Goal: Task Accomplishment & Management: Manage account settings

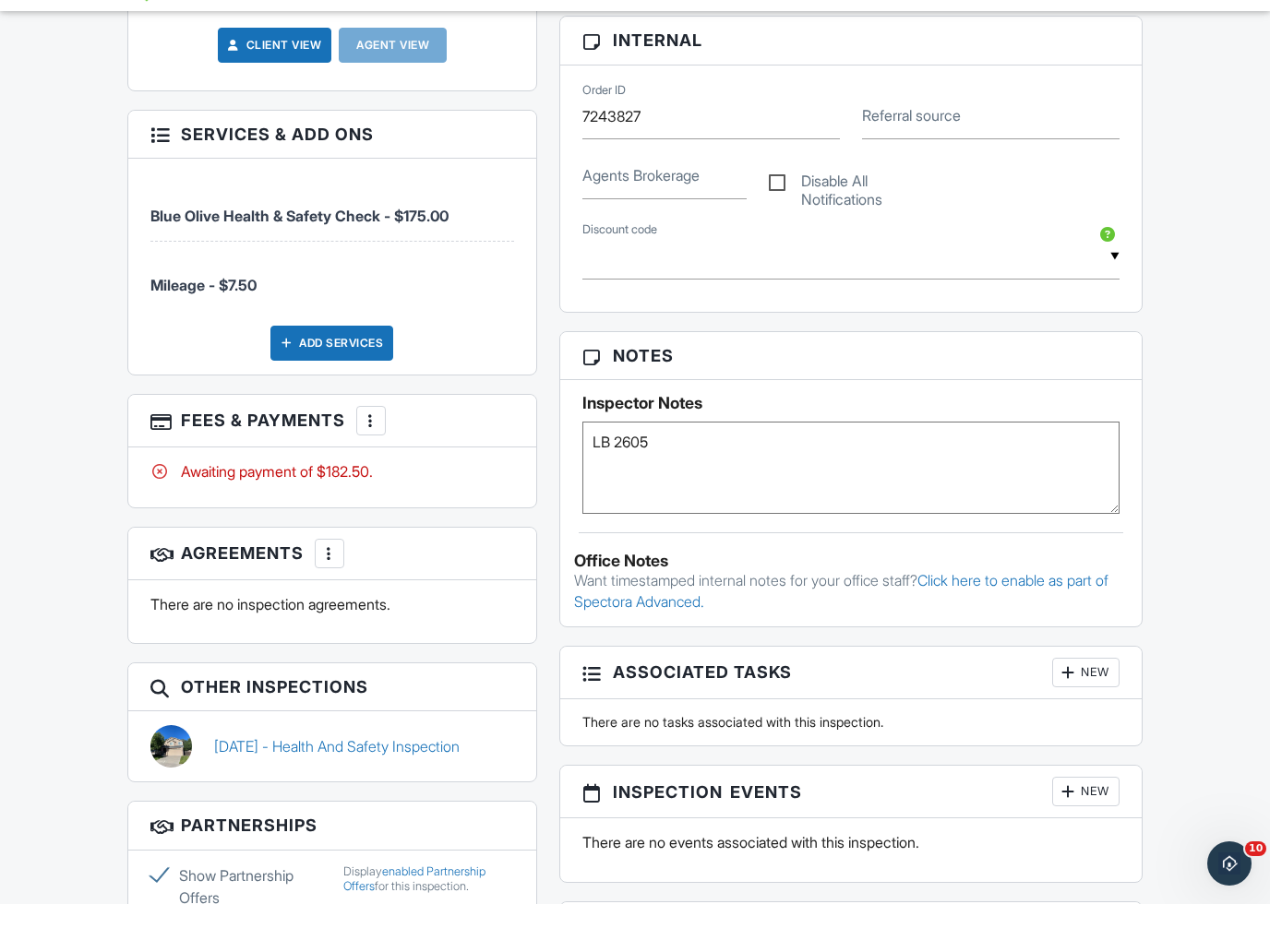
scroll to position [938, 0]
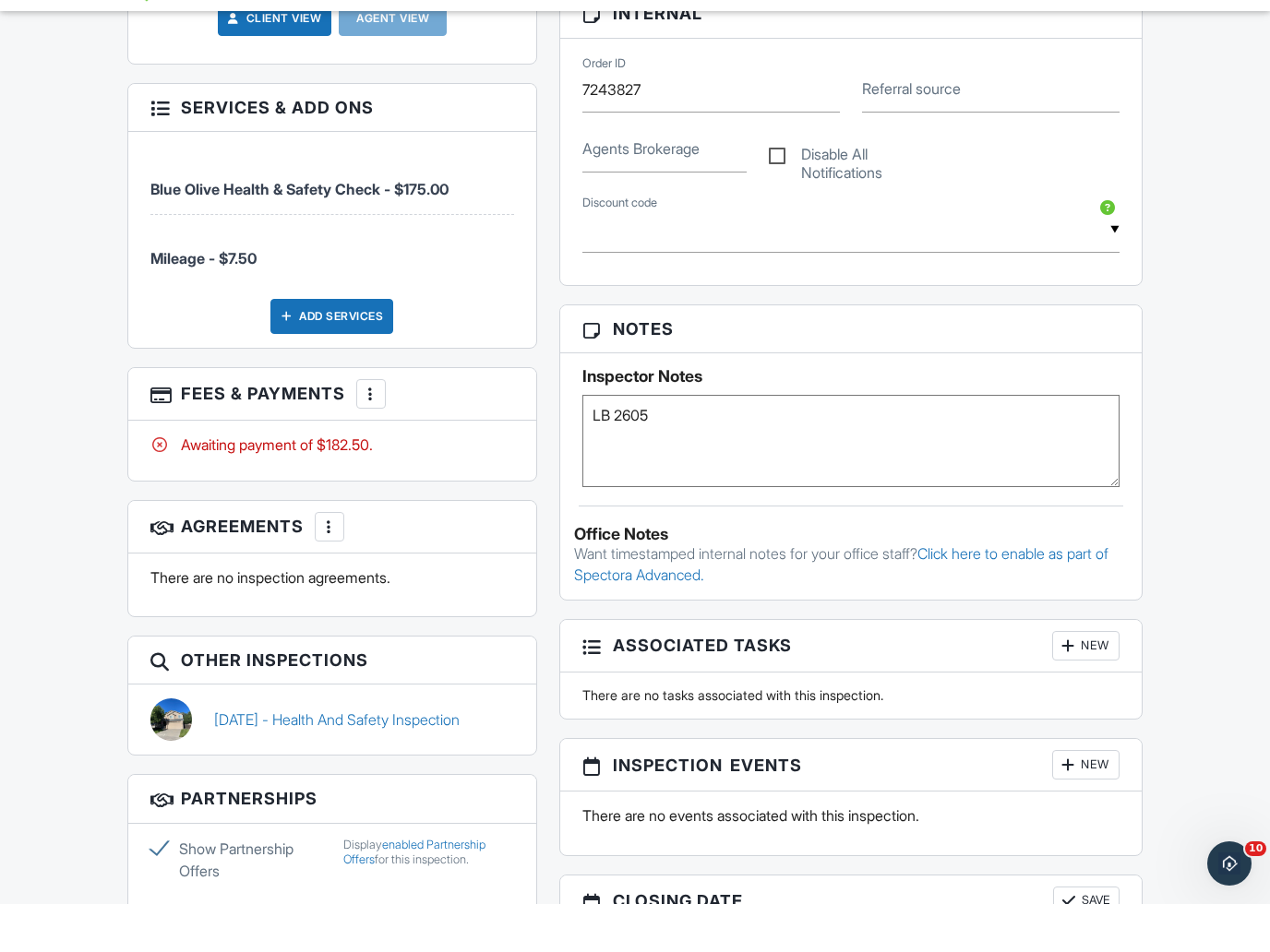
click at [369, 433] on div at bounding box center [371, 442] width 18 height 18
click at [403, 567] on li "View Invoice" at bounding box center [464, 590] width 193 height 46
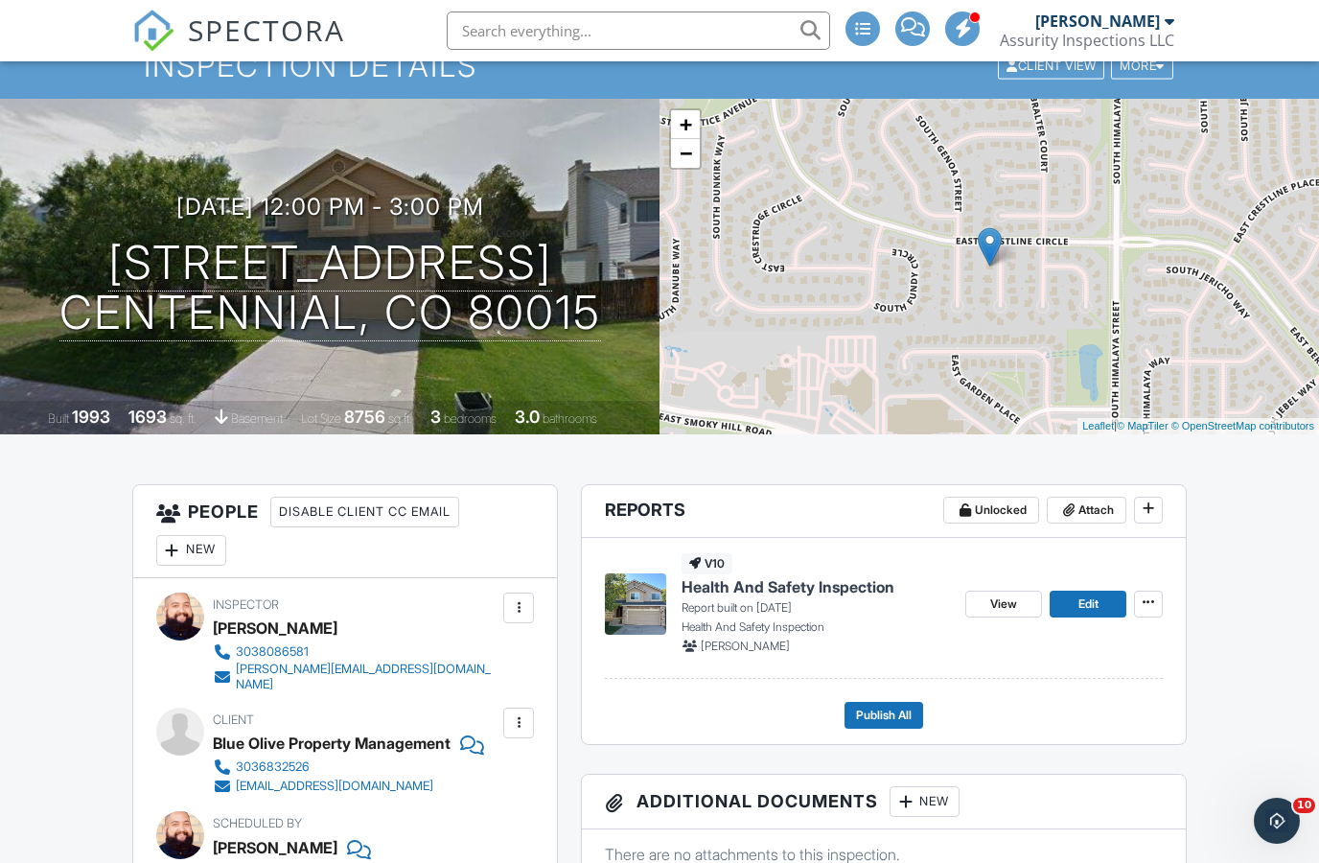
scroll to position [108, 0]
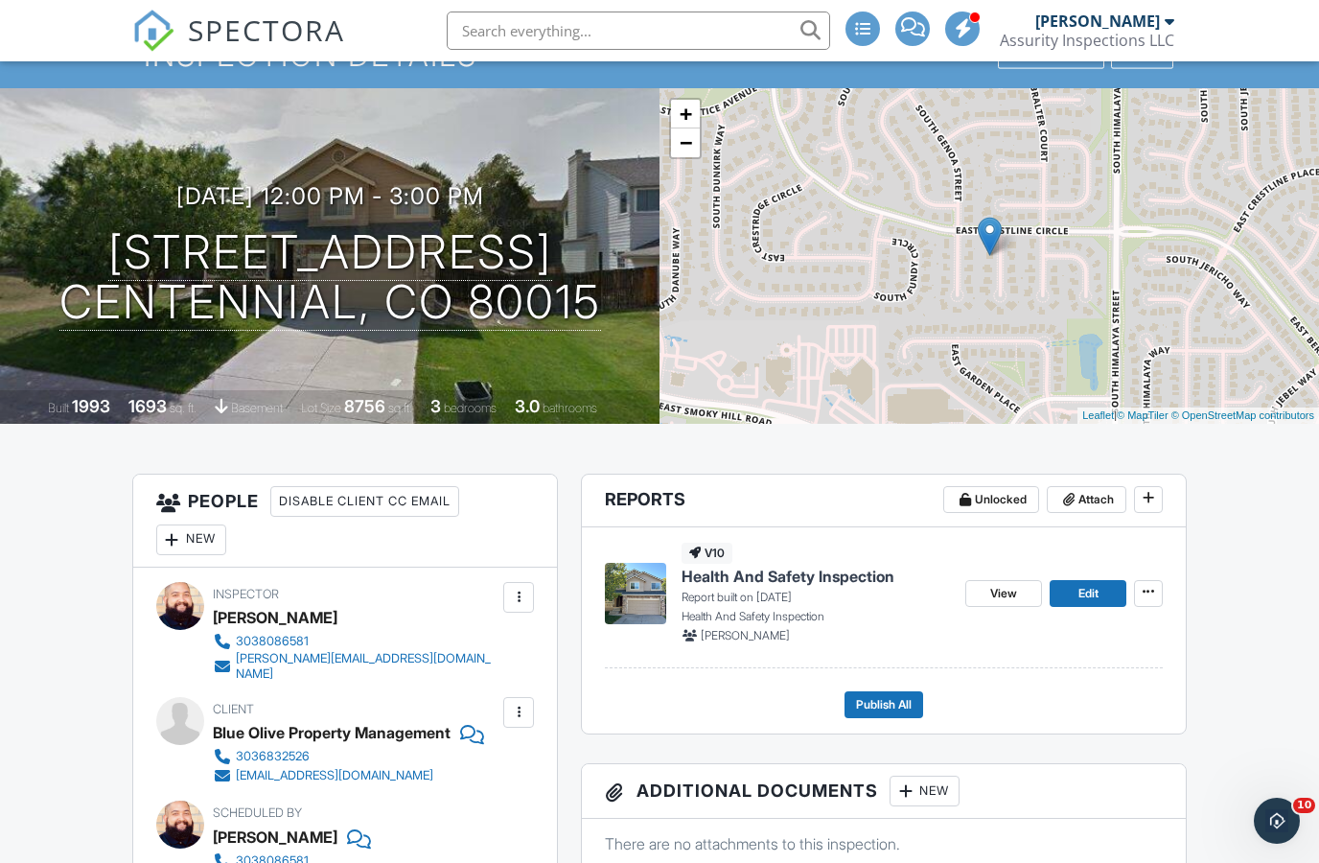
click at [891, 711] on span "Publish All" at bounding box center [884, 704] width 56 height 19
click at [895, 703] on span "Publish All" at bounding box center [884, 704] width 56 height 19
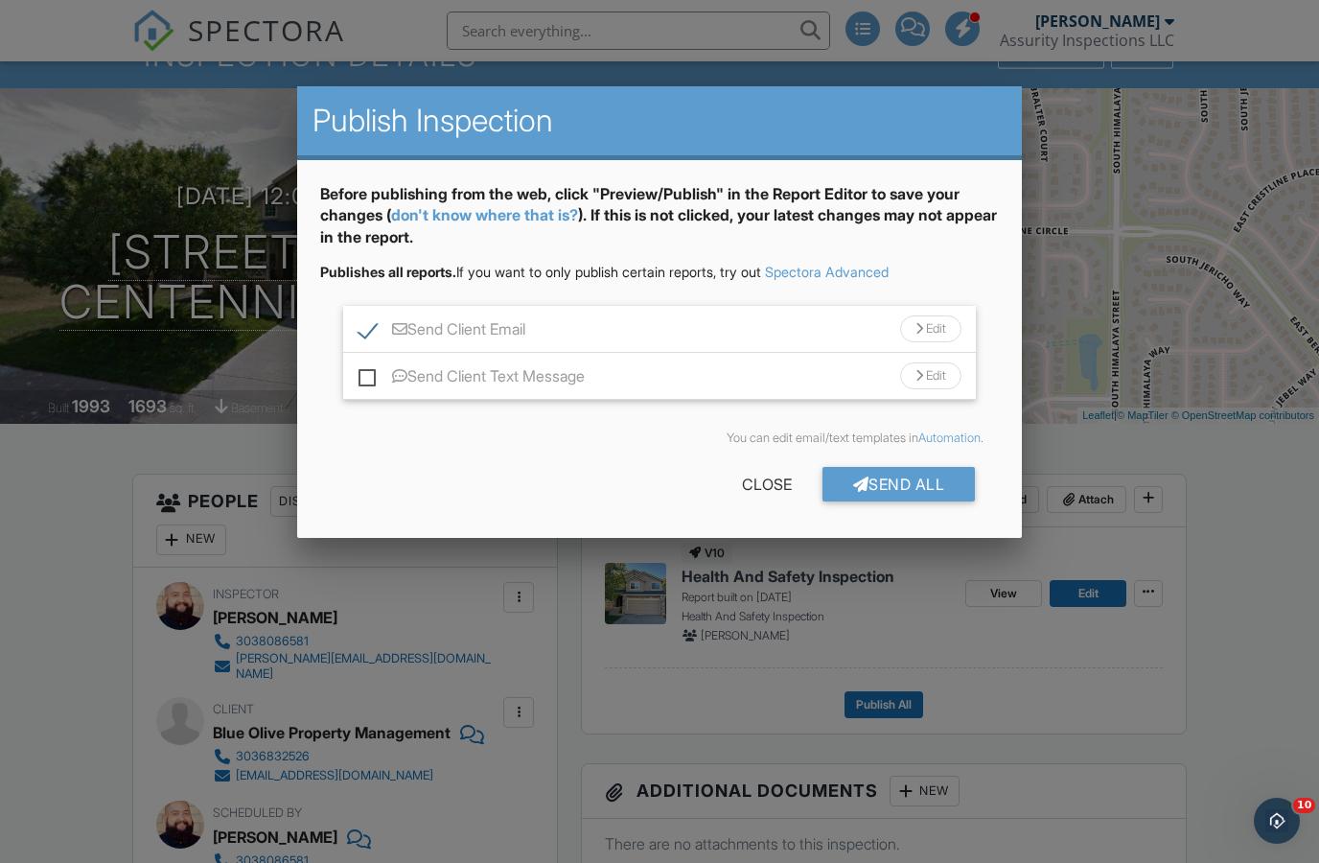
click at [936, 493] on div "Send All" at bounding box center [898, 484] width 153 height 35
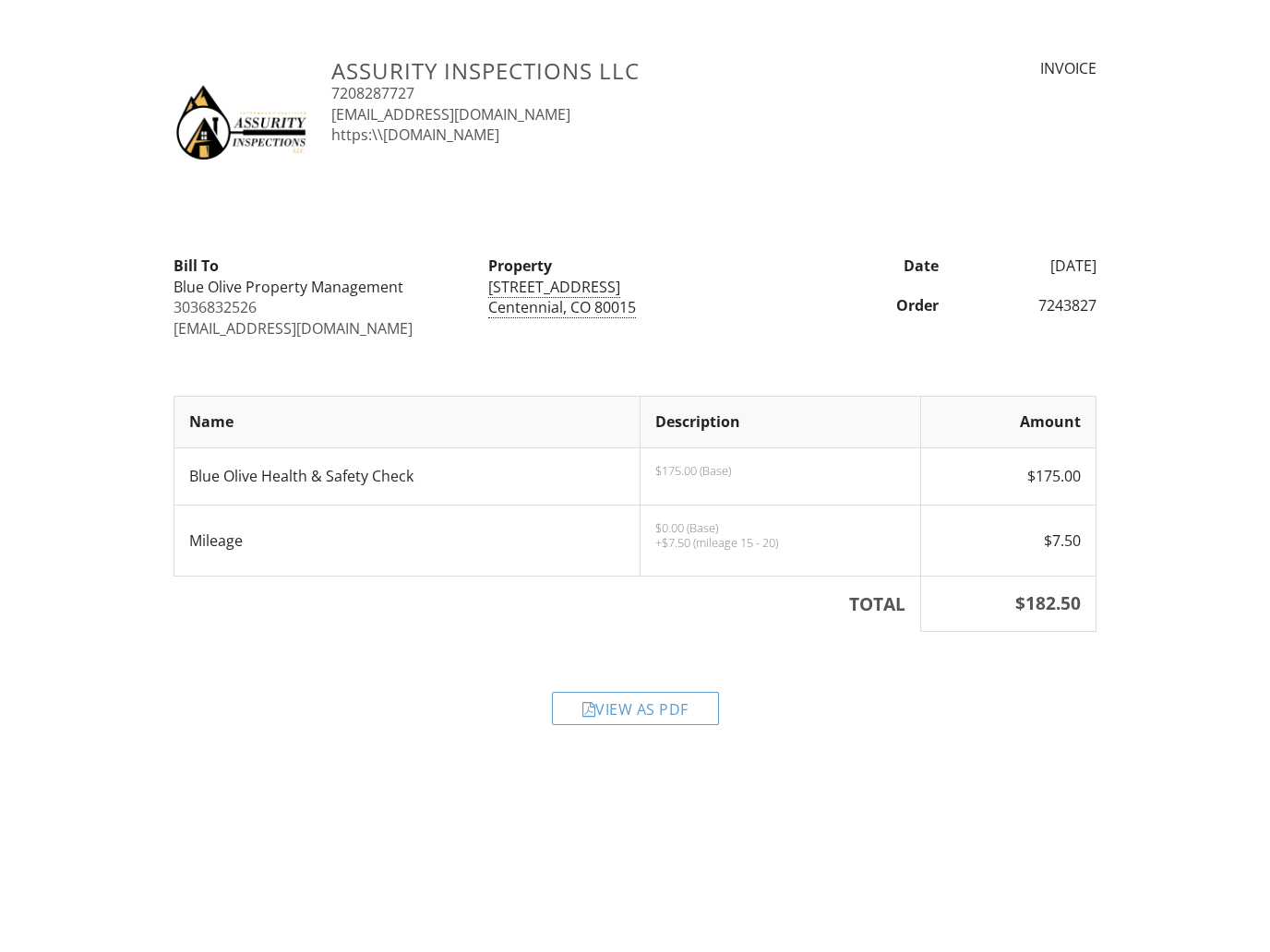
click at [699, 713] on div "View as PDF" at bounding box center [635, 708] width 167 height 34
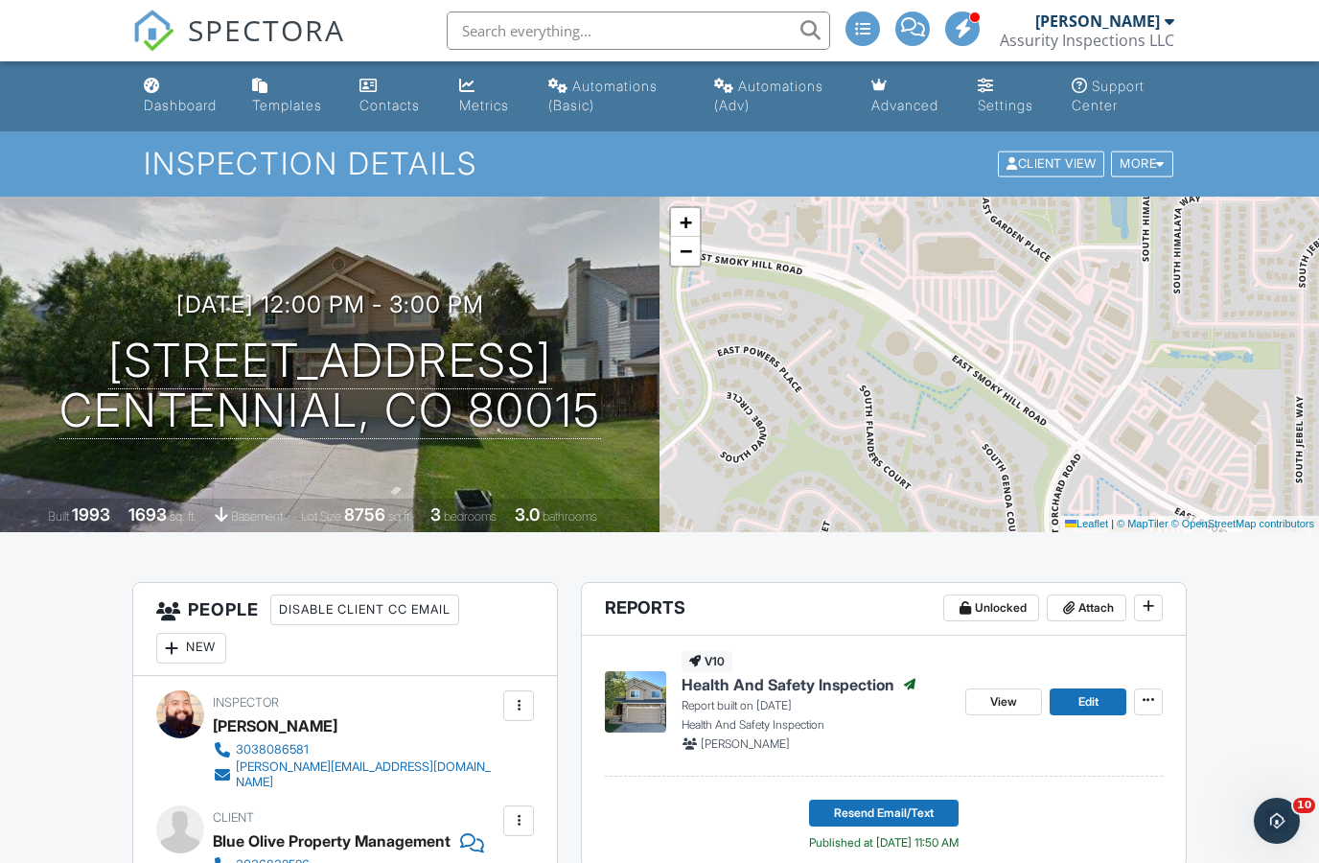
click at [218, 26] on span "SPECTORA" at bounding box center [266, 30] width 157 height 40
click at [245, 28] on span "SPECTORA" at bounding box center [266, 30] width 157 height 40
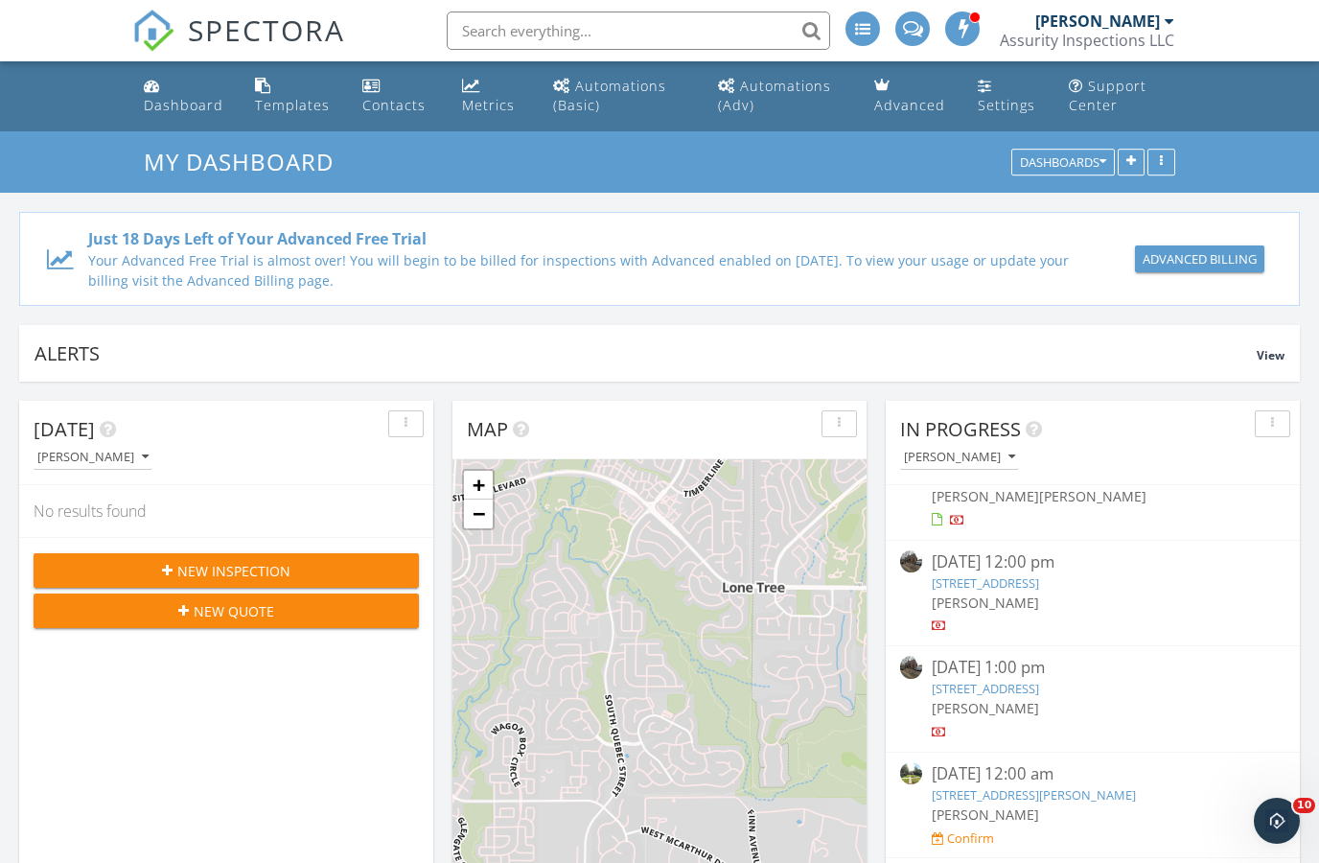
scroll to position [49, 0]
click at [1039, 585] on link "1245 Columbine St 102, Denver, CO 80206" at bounding box center [985, 584] width 107 height 17
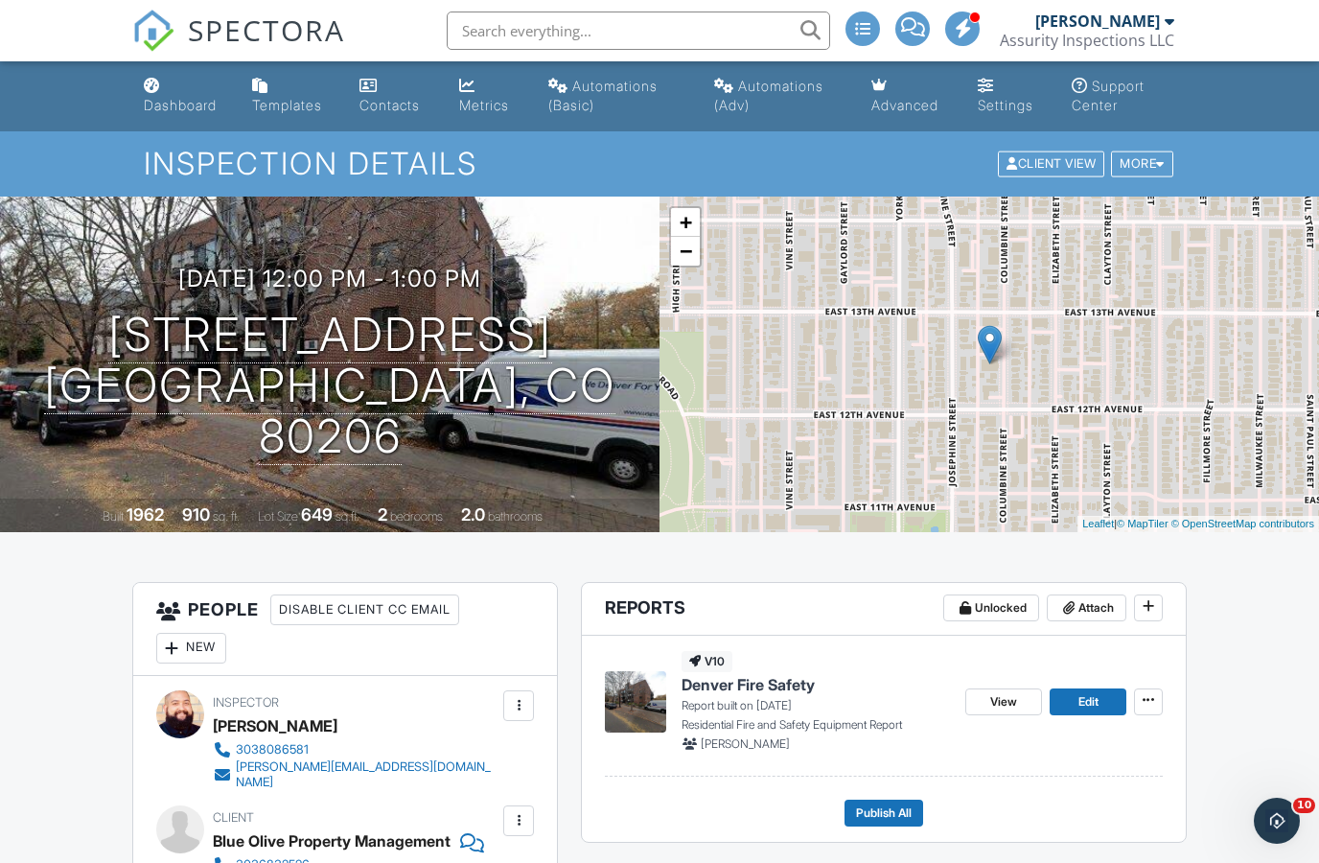
click at [286, 34] on span "SPECTORA" at bounding box center [266, 30] width 157 height 40
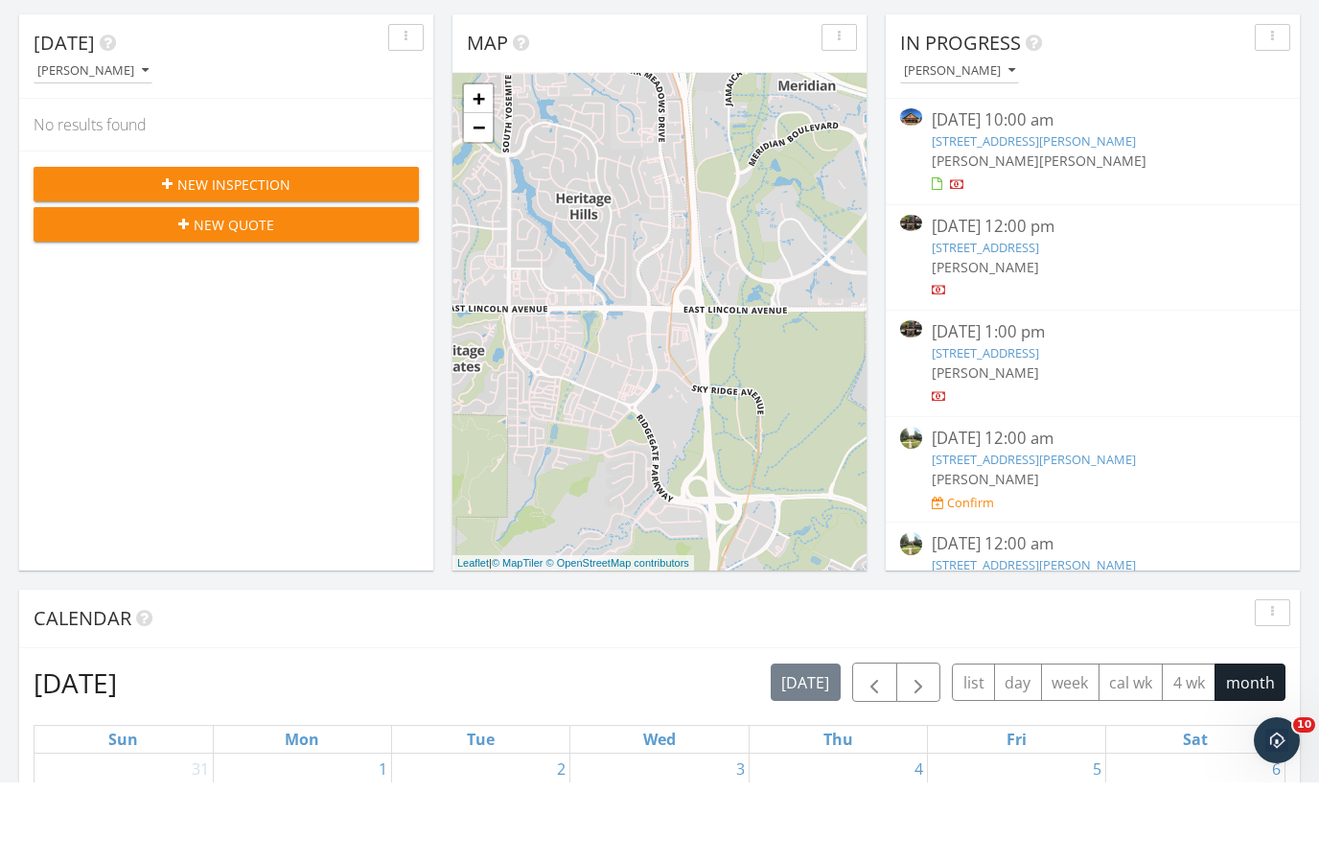
click at [1039, 319] on link "1245 Columbine St 102, Denver, CO 80206" at bounding box center [985, 327] width 107 height 17
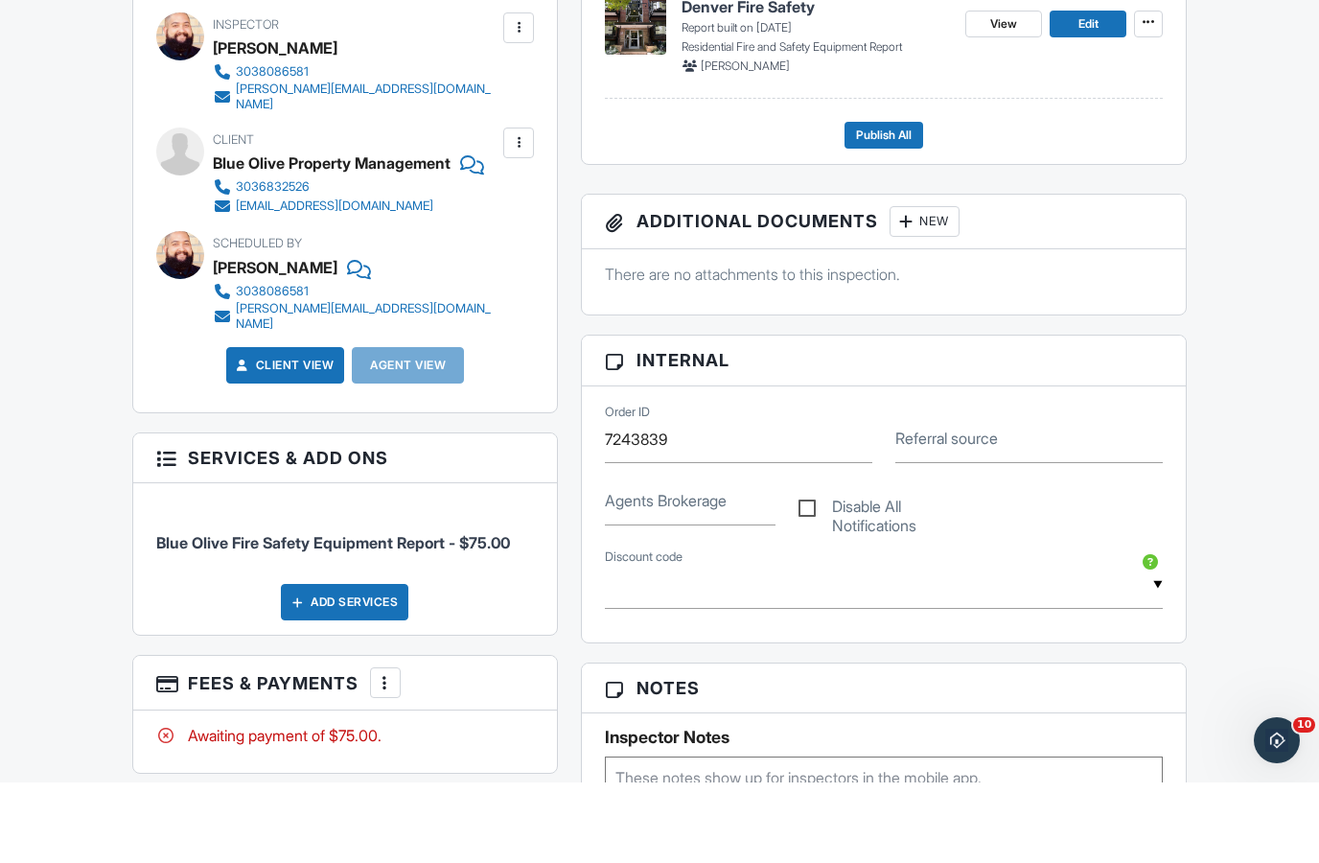
scroll to position [642, 0]
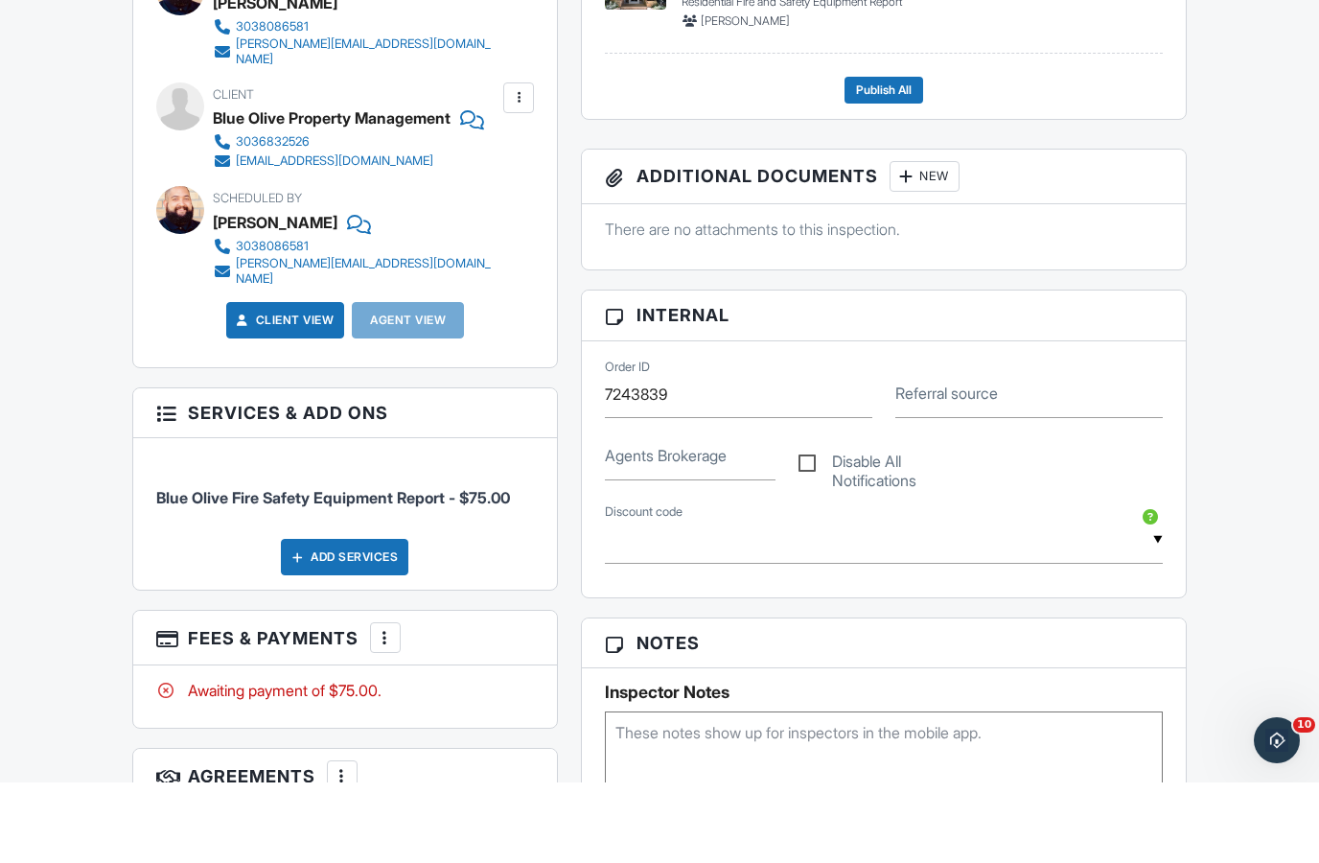
click at [400, 703] on div "More" at bounding box center [385, 718] width 31 height 31
click at [528, 800] on li "Add Services" at bounding box center [482, 824] width 200 height 48
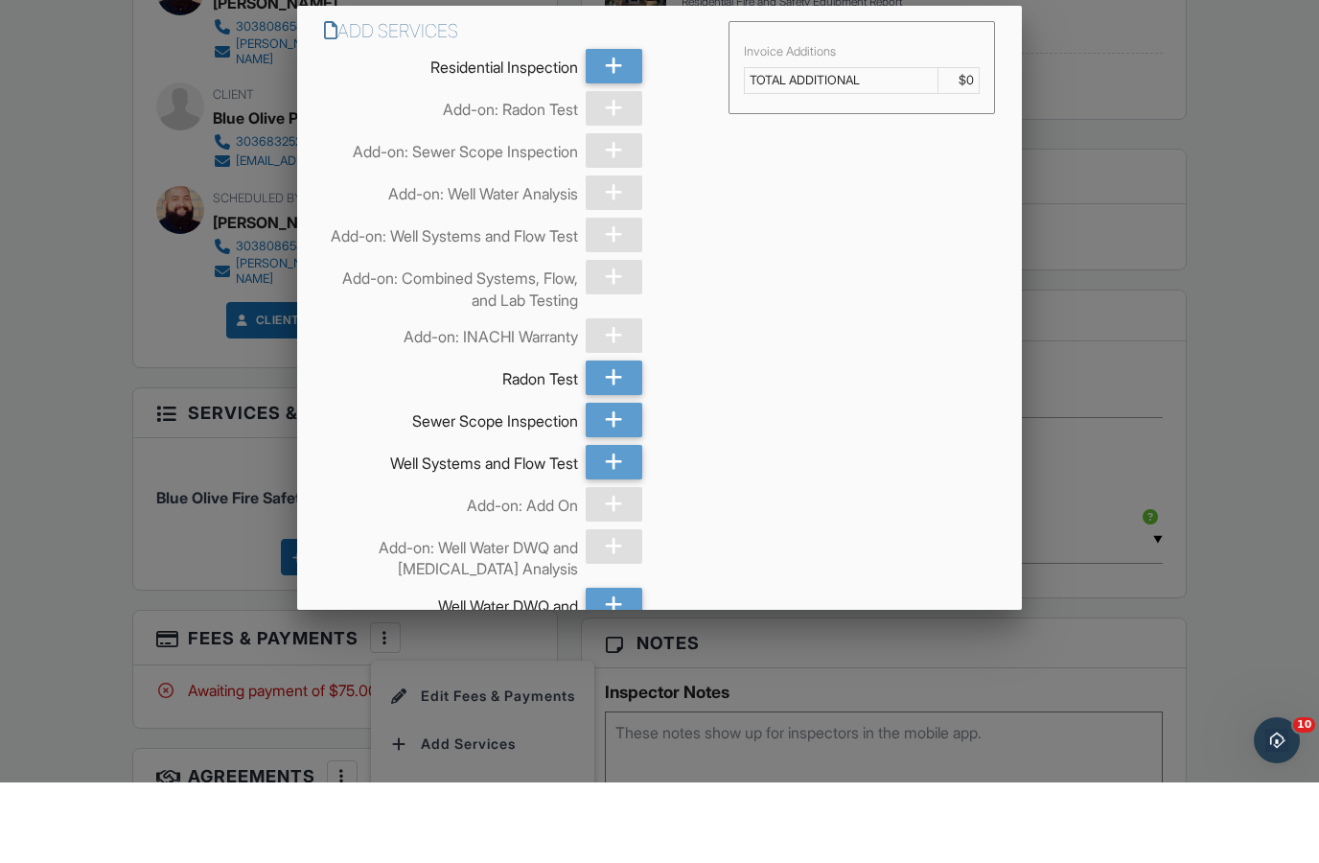
click at [99, 197] on div at bounding box center [659, 443] width 1319 height 1078
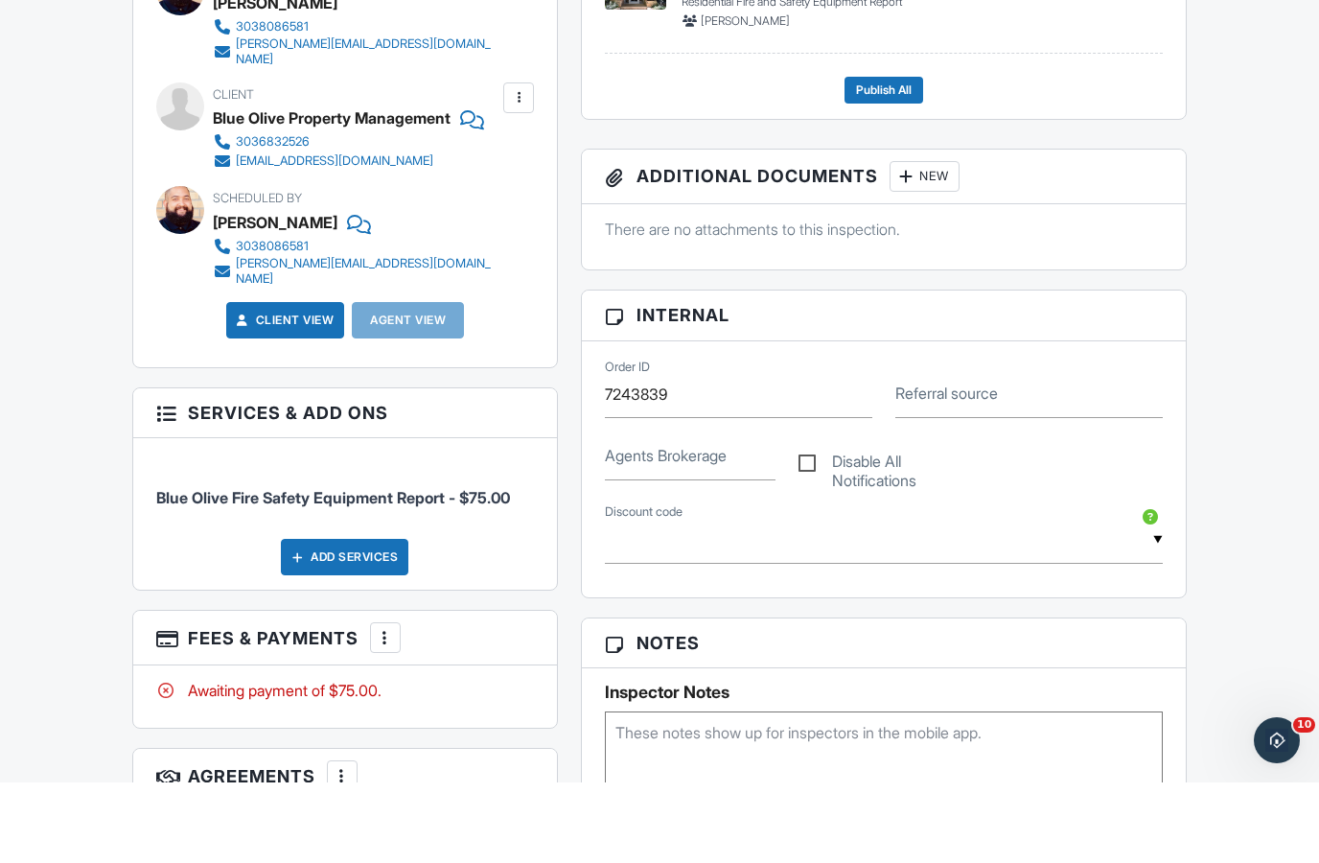
click at [389, 708] on div at bounding box center [385, 717] width 19 height 19
click at [568, 752] on li "Edit Fees & Payments" at bounding box center [482, 776] width 200 height 48
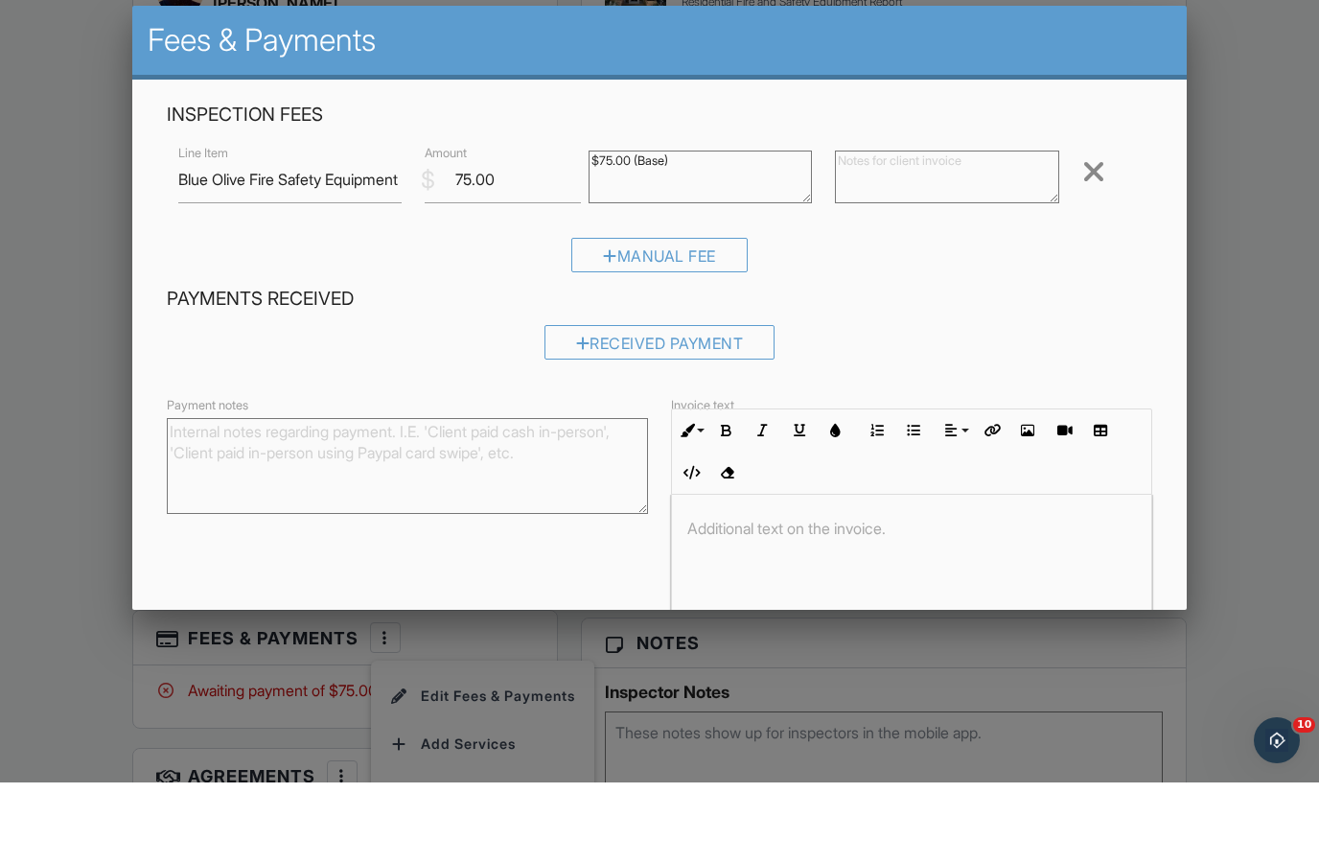
click at [708, 318] on div "Manual Fee" at bounding box center [659, 335] width 176 height 35
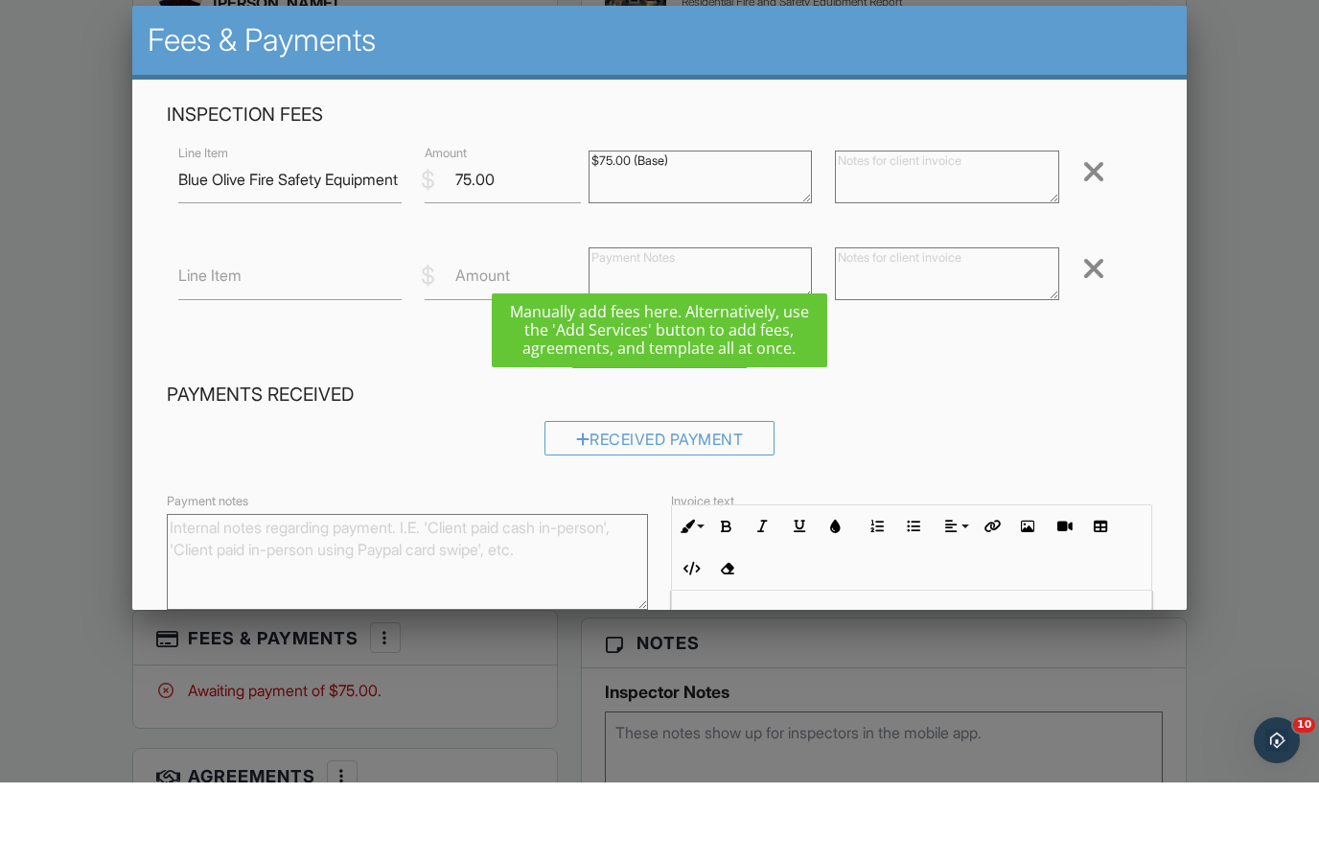
click at [803, 463] on h4 "Payments Received" at bounding box center [660, 475] width 986 height 25
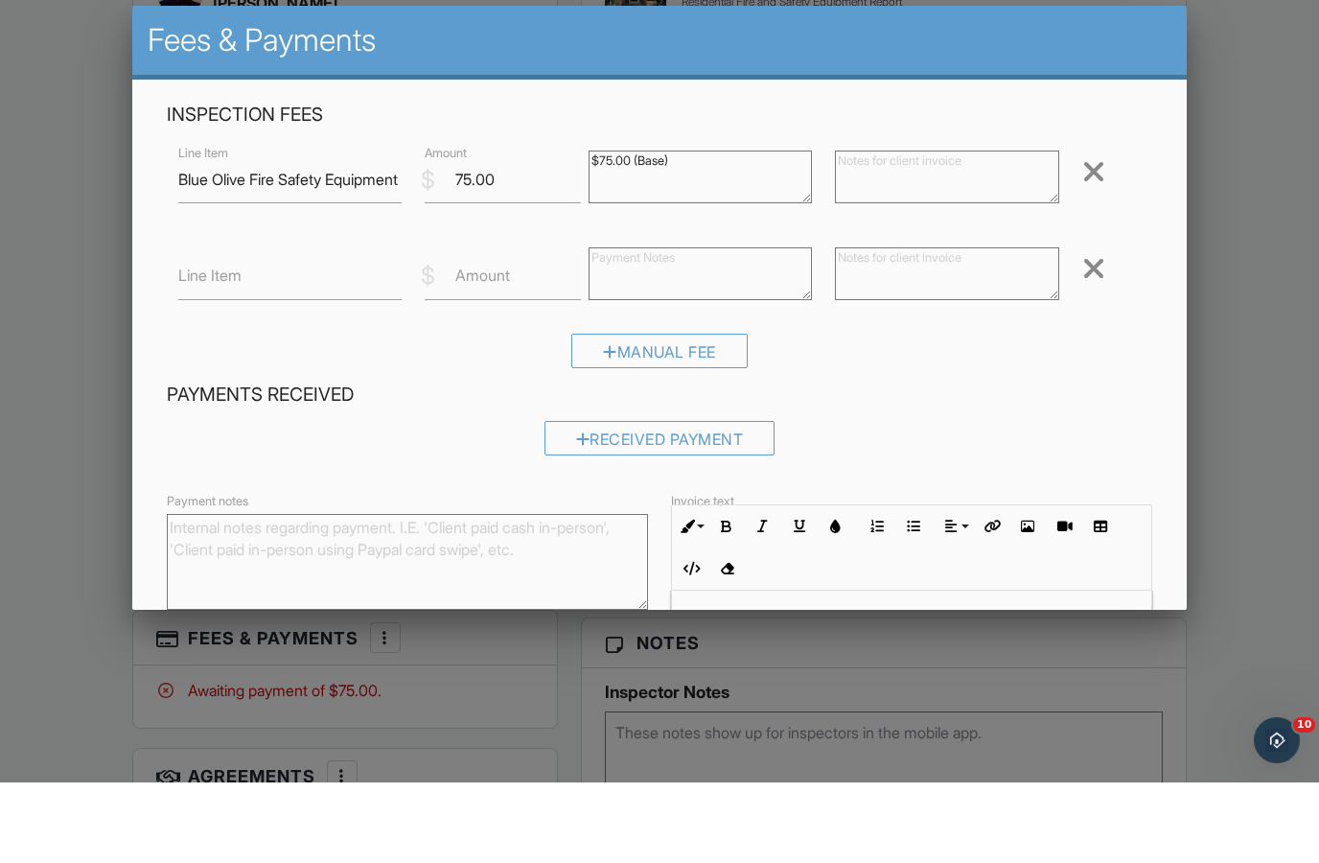
click at [720, 414] on div "Manual Fee" at bounding box center [659, 431] width 176 height 35
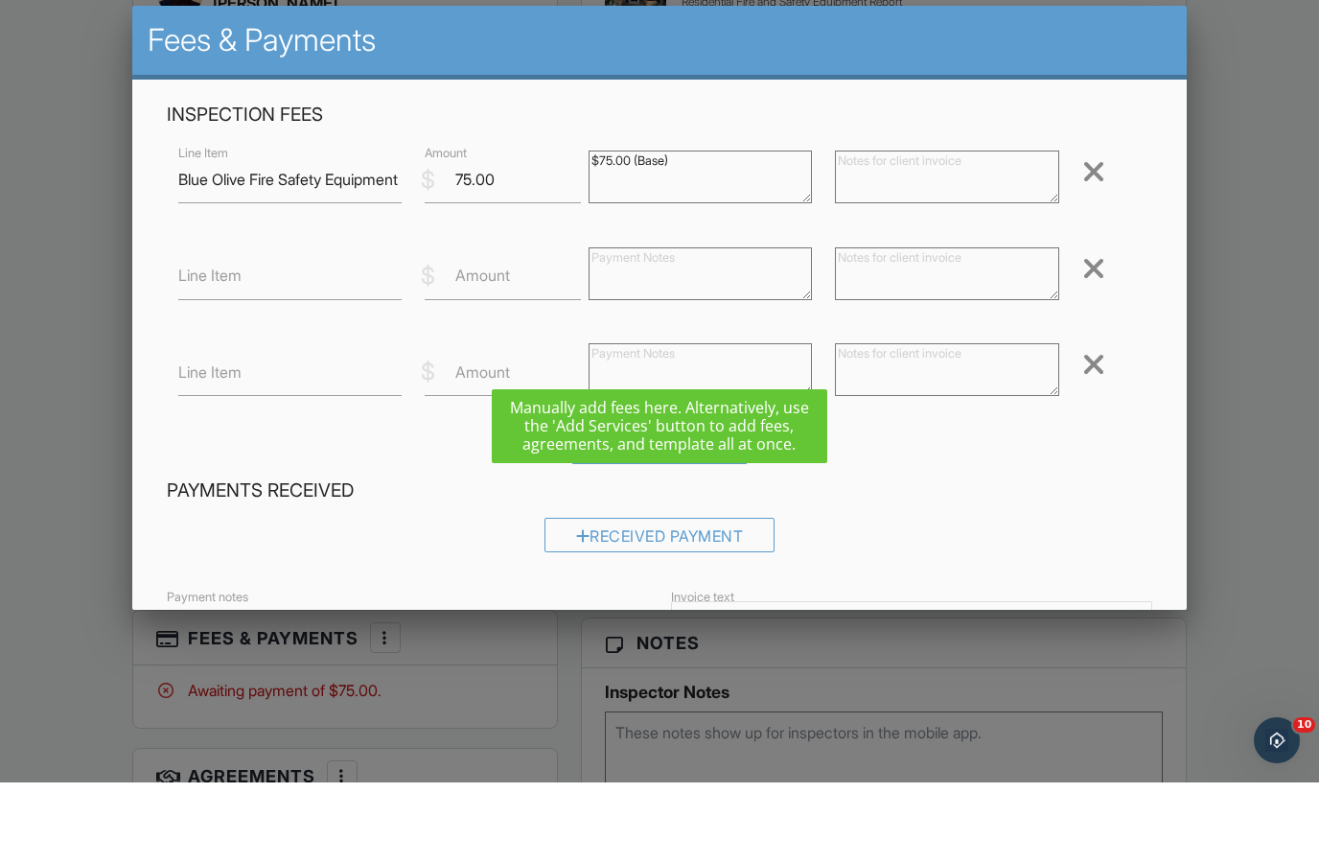
click at [199, 345] on label "Line Item" at bounding box center [209, 355] width 63 height 21
click at [199, 334] on input "Line Item" at bounding box center [289, 357] width 223 height 47
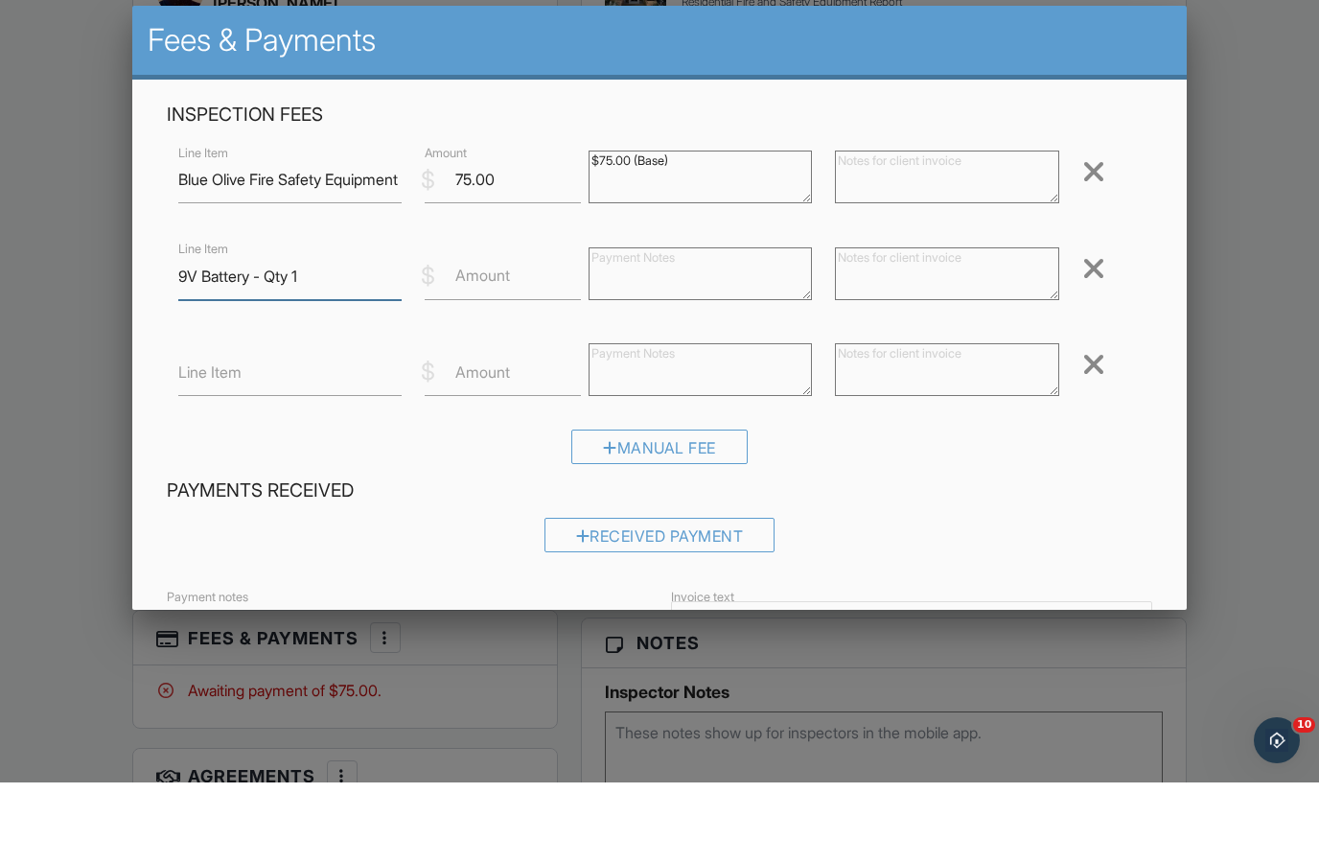
type input "9V Battery - Qty 1"
click at [494, 345] on label "Amount" at bounding box center [482, 355] width 55 height 21
click at [494, 334] on input "Amount" at bounding box center [503, 357] width 156 height 47
type input "3.56"
click at [757, 328] on textarea at bounding box center [699, 354] width 223 height 53
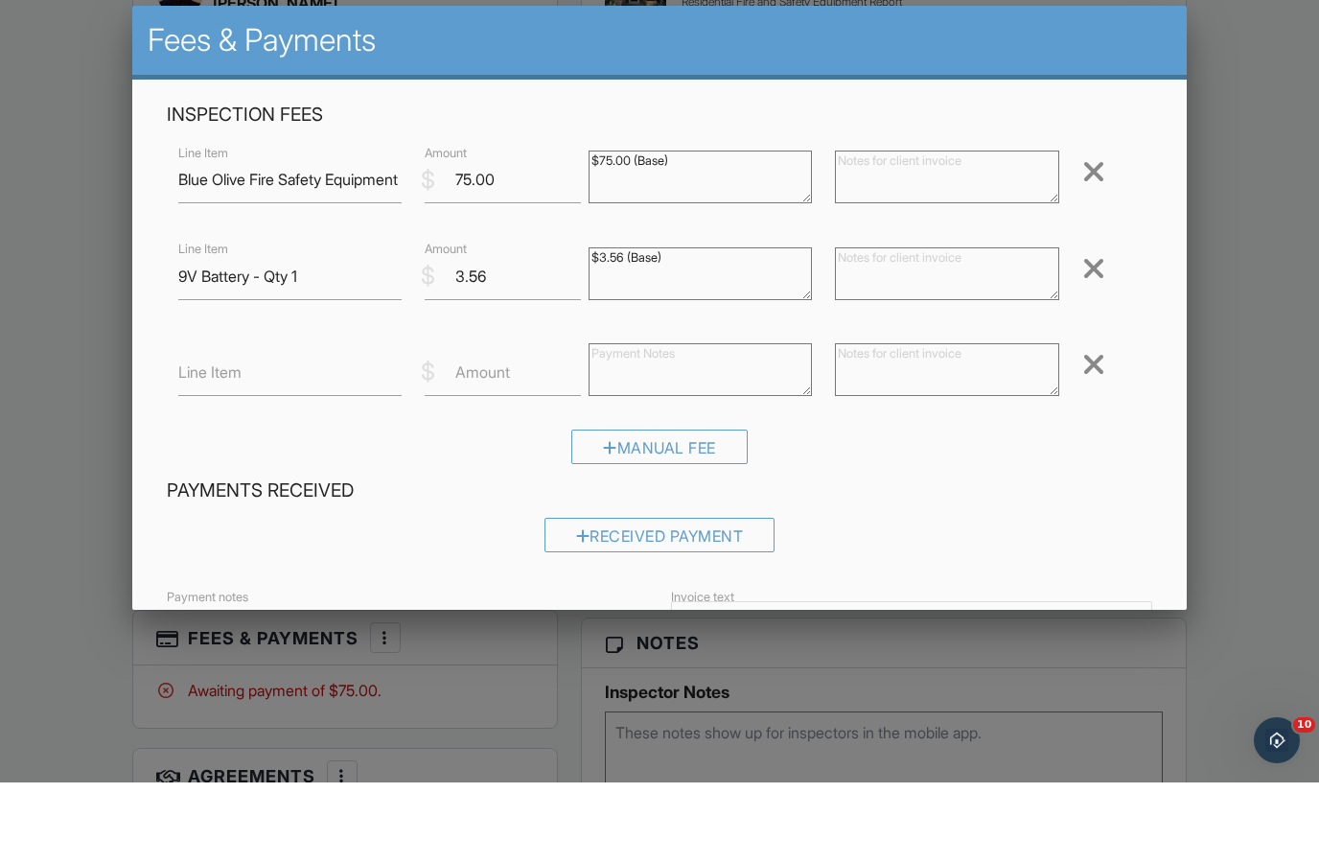
type textarea "$3.56 (Base)"
click at [932, 328] on textarea at bounding box center [946, 354] width 223 height 53
type textarea "Parts"
click at [344, 429] on input "Line Item" at bounding box center [289, 452] width 223 height 47
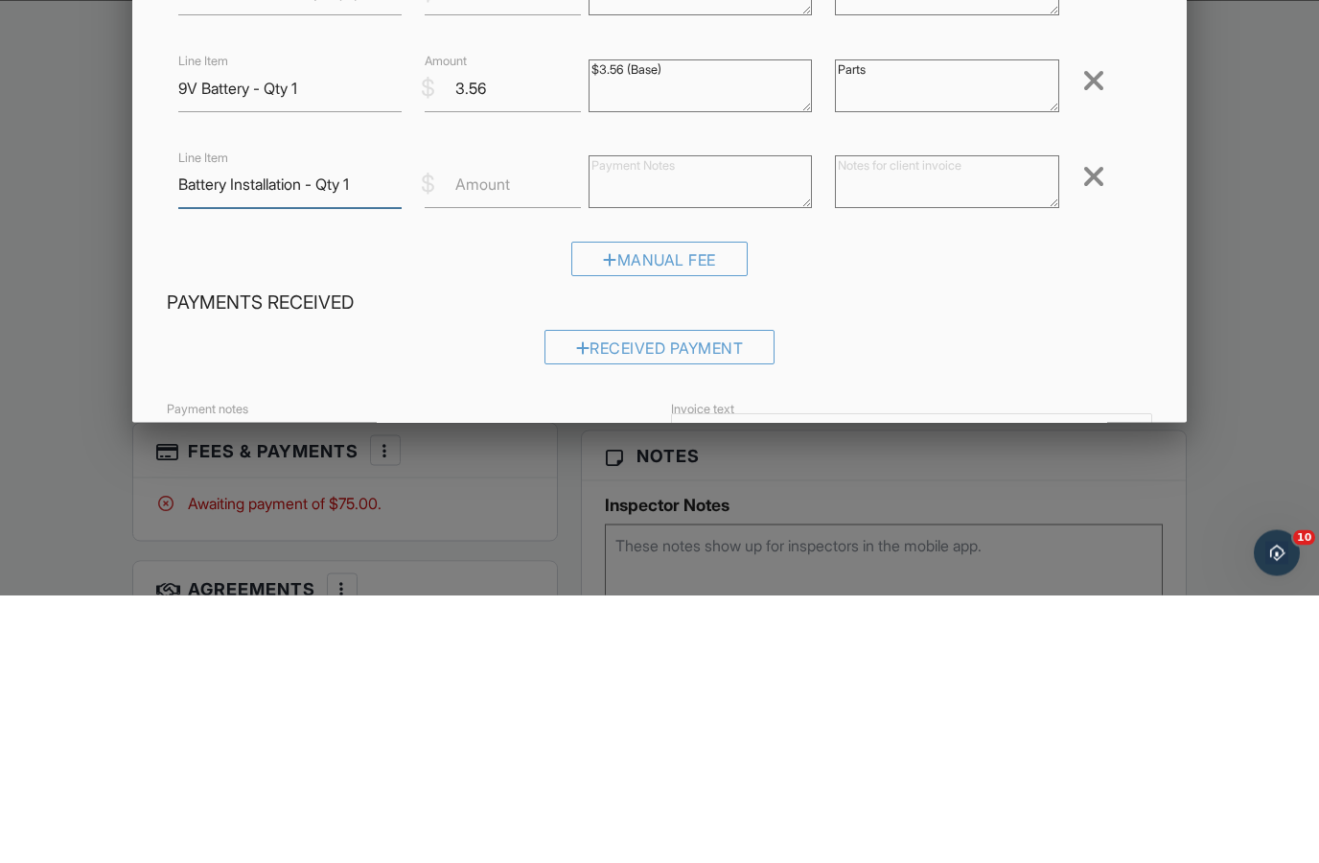
type input "Battery Installation - Qty 1"
click at [521, 429] on input "Amount" at bounding box center [503, 452] width 156 height 47
type input "10.00"
click at [722, 424] on textarea at bounding box center [699, 450] width 223 height 53
type textarea "9"
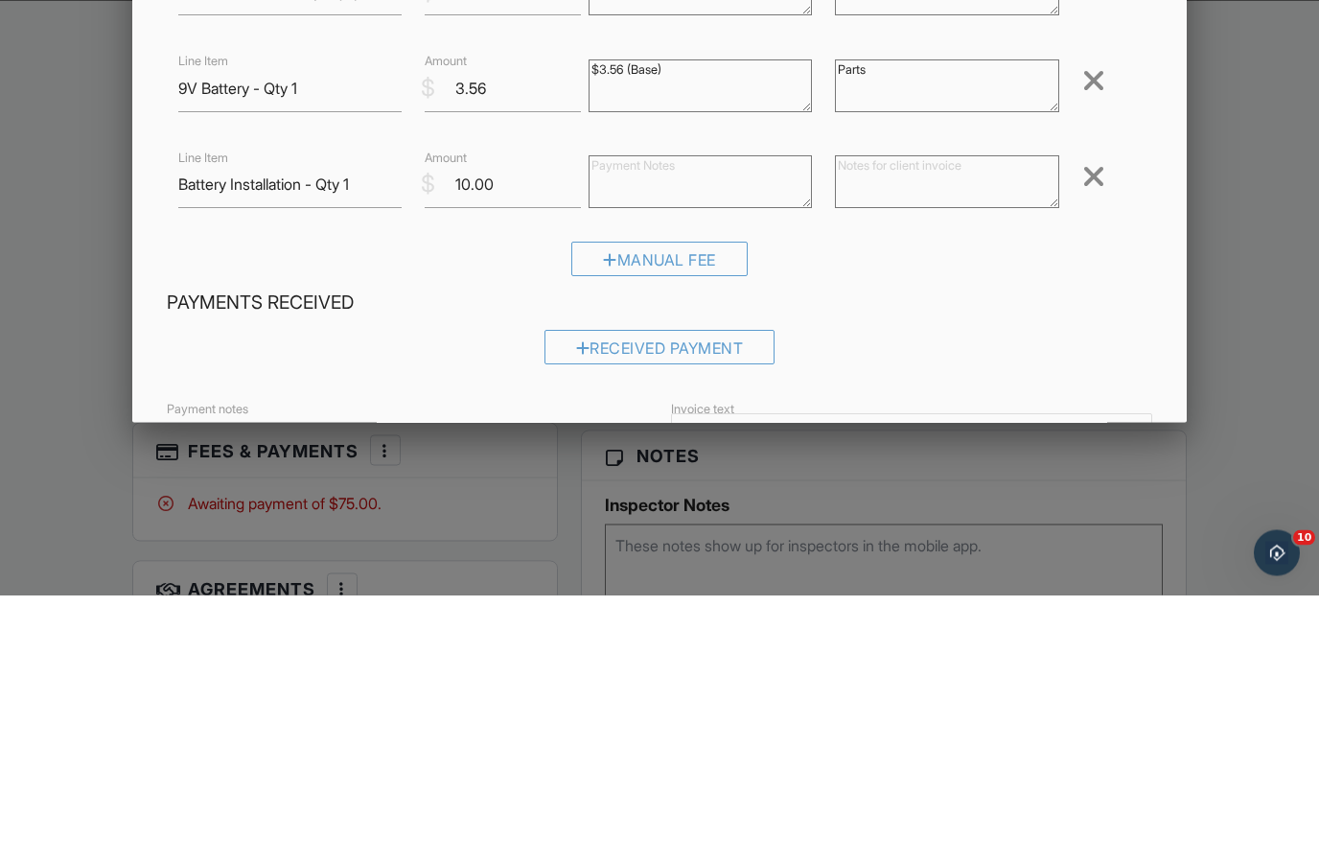
type textarea "9"
type textarea "("
type textarea "4"
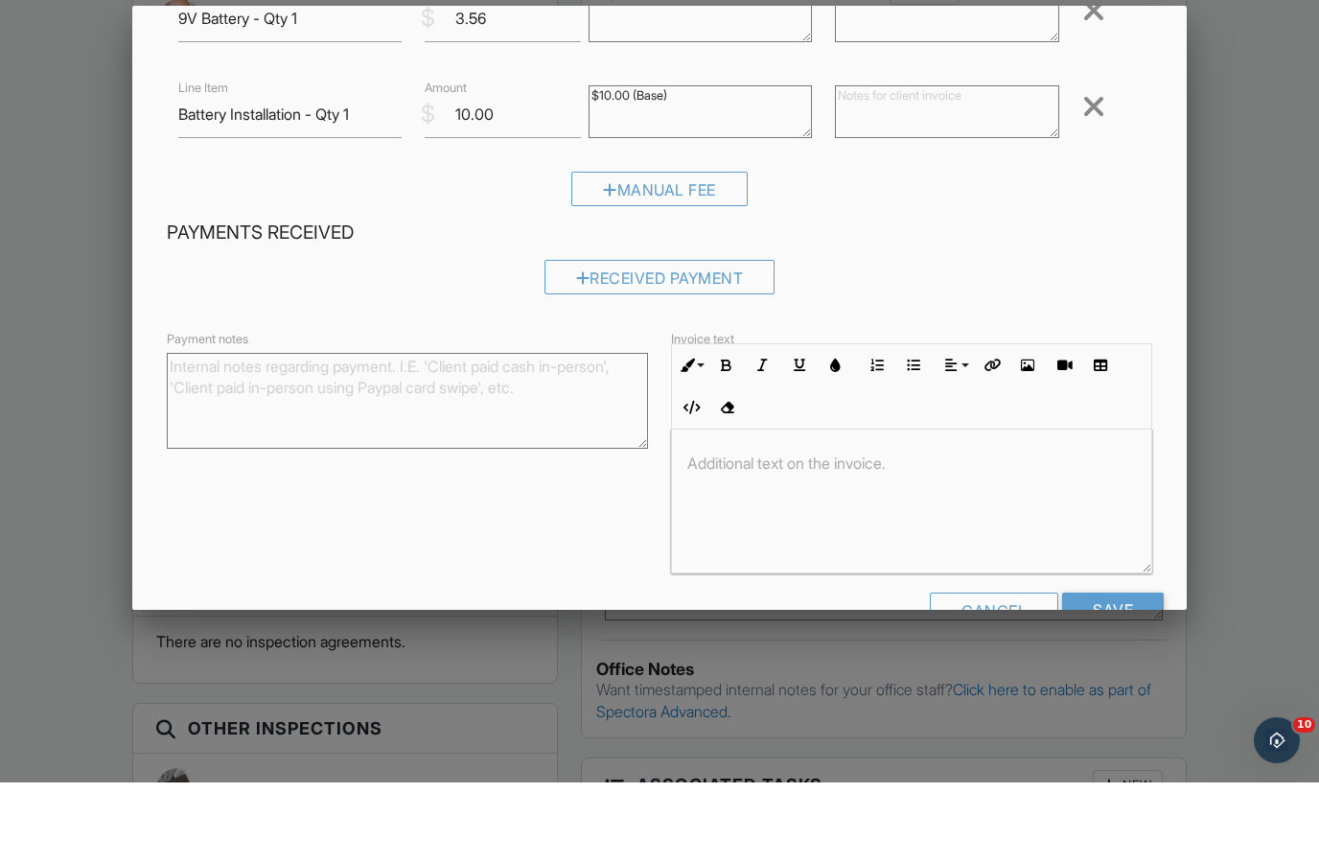
scroll to position [256, 0]
type textarea "$10.00 (Base)"
click at [1109, 675] on input "Save" at bounding box center [1113, 692] width 102 height 35
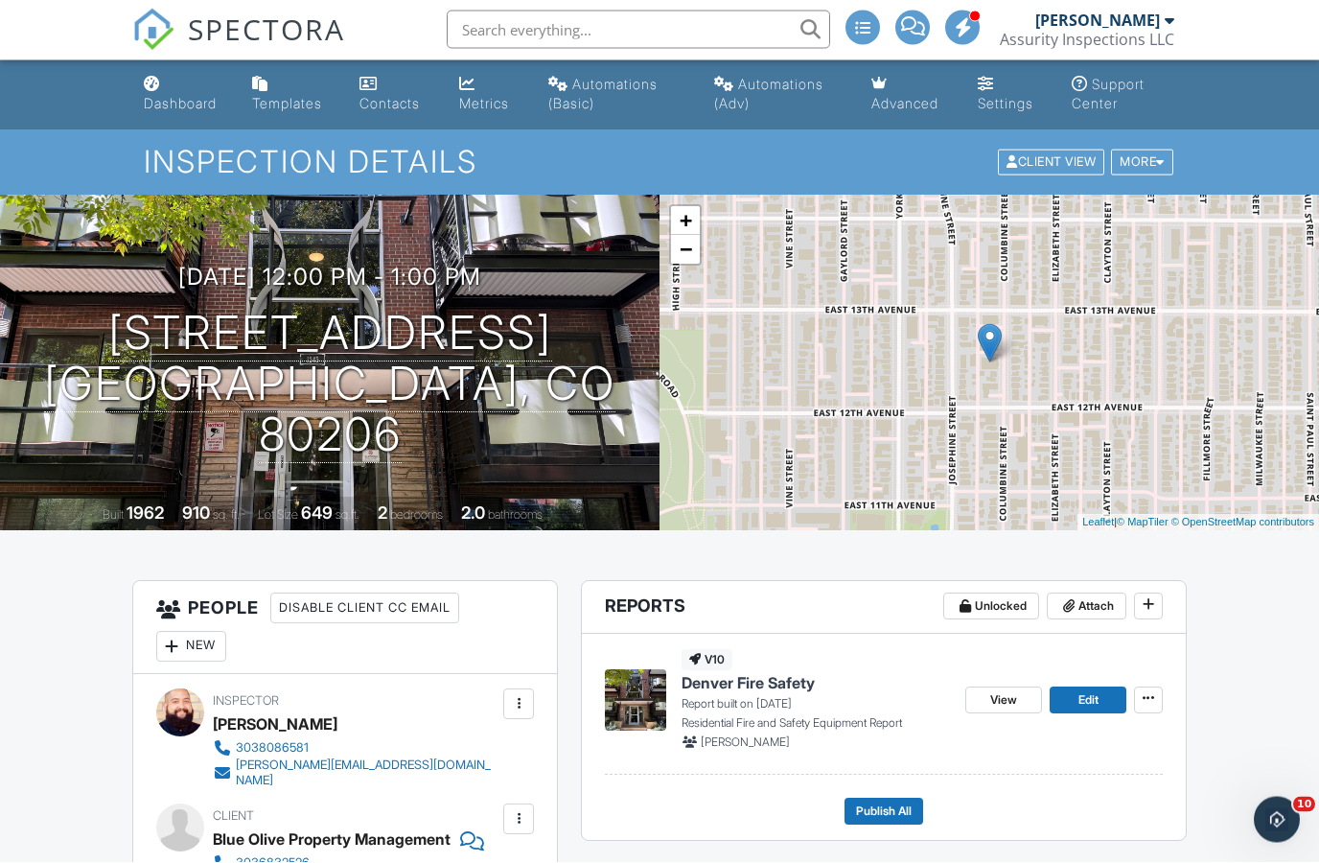
click at [1007, 696] on span "View" at bounding box center [1003, 701] width 27 height 19
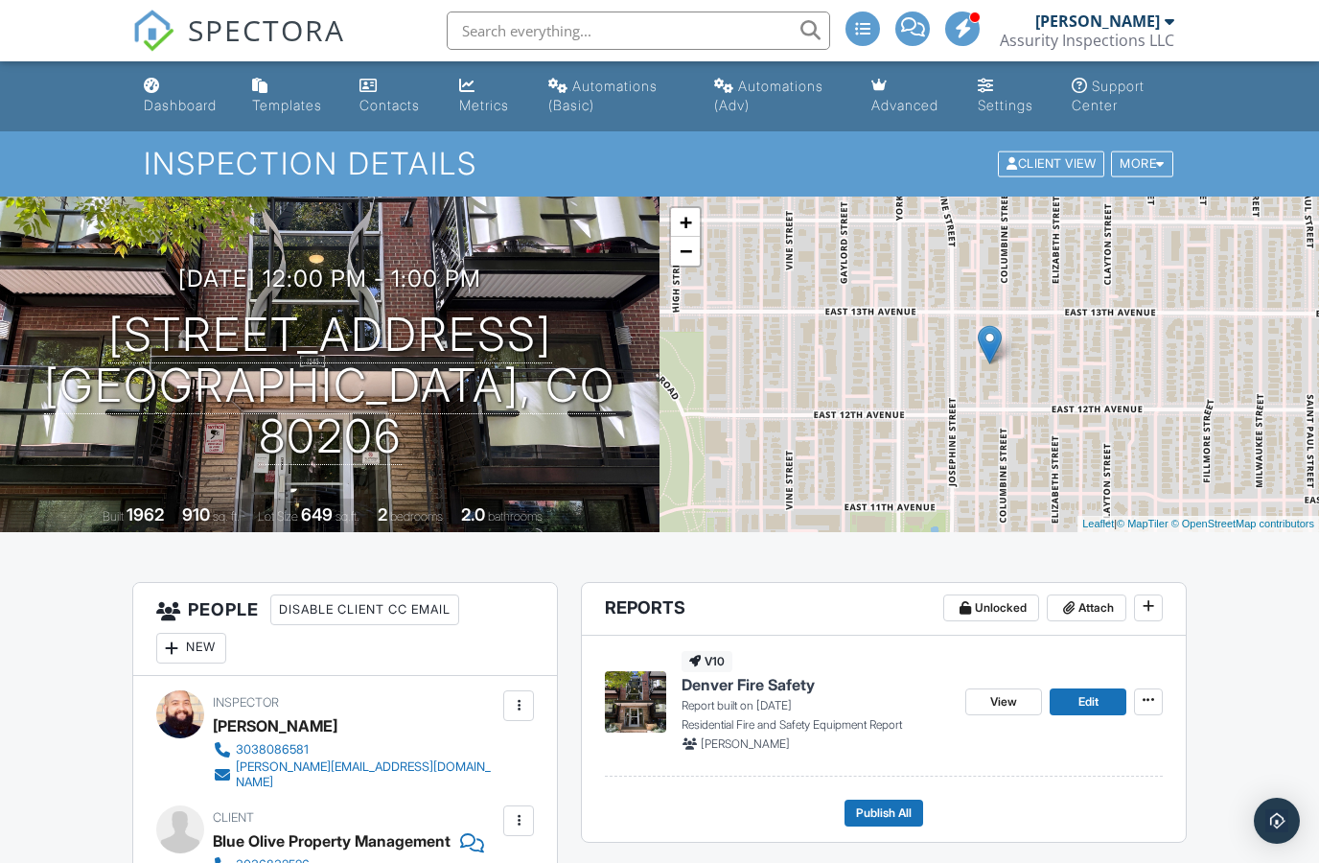
click at [313, 29] on span "SPECTORA" at bounding box center [266, 30] width 157 height 40
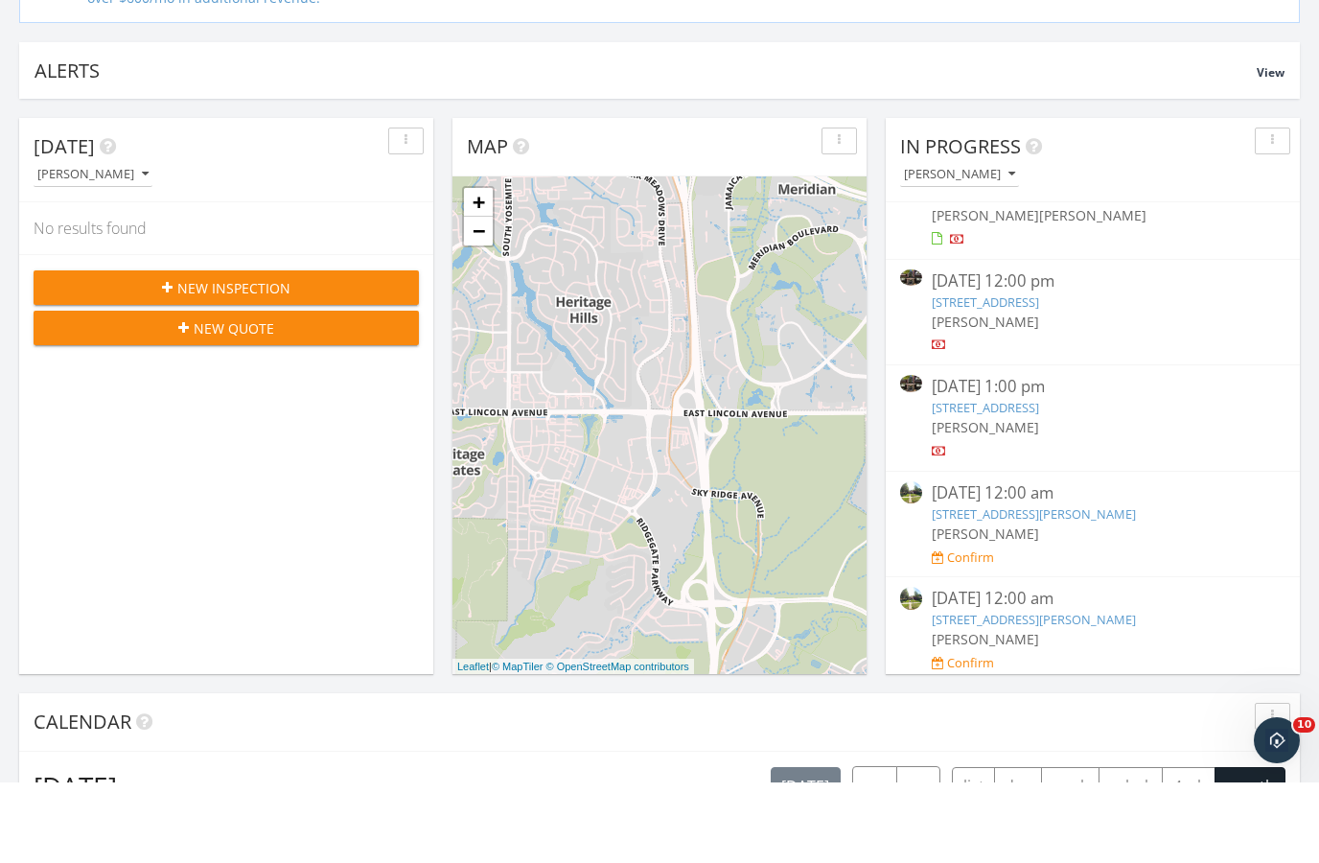
scroll to position [205, 0]
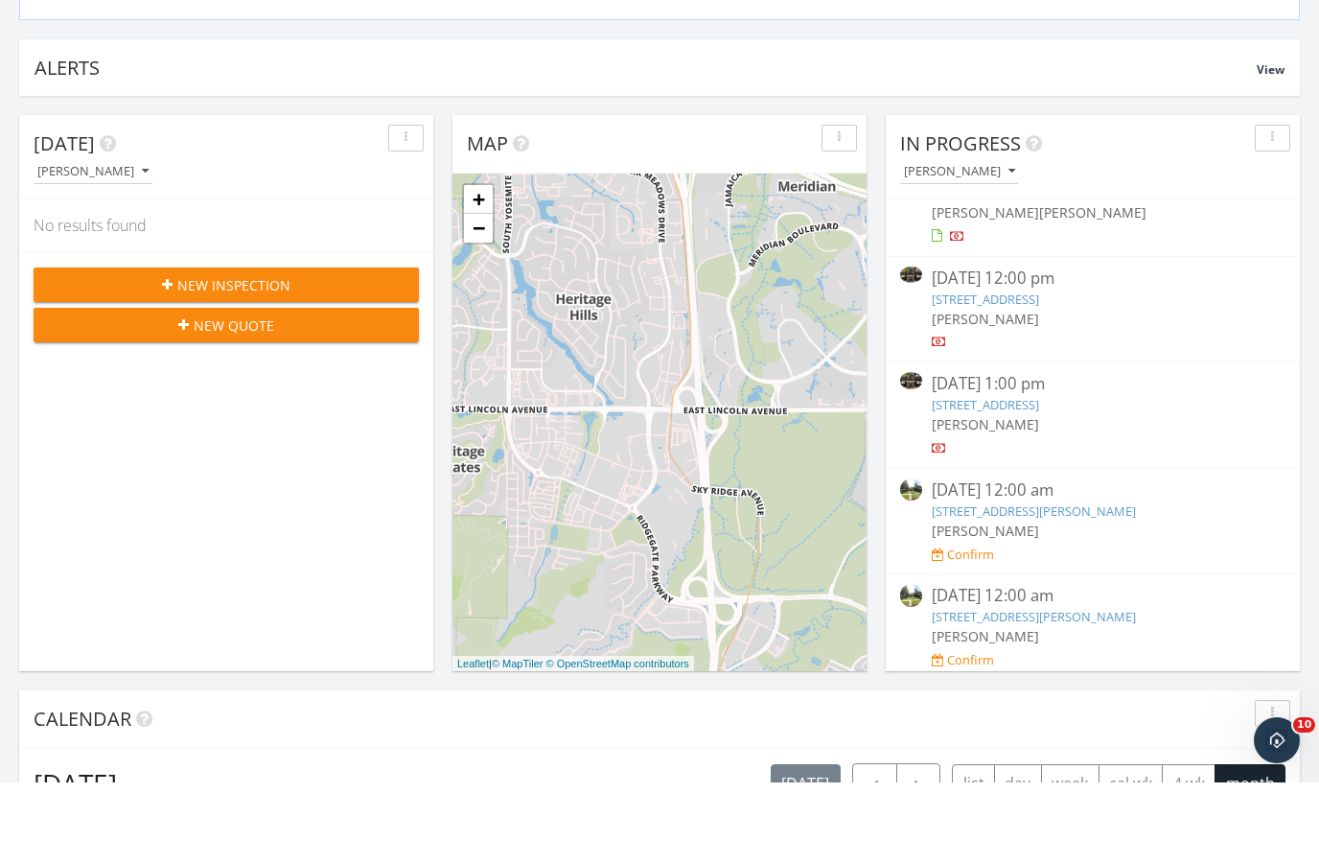
click at [1039, 476] on link "[STREET_ADDRESS]" at bounding box center [985, 484] width 107 height 17
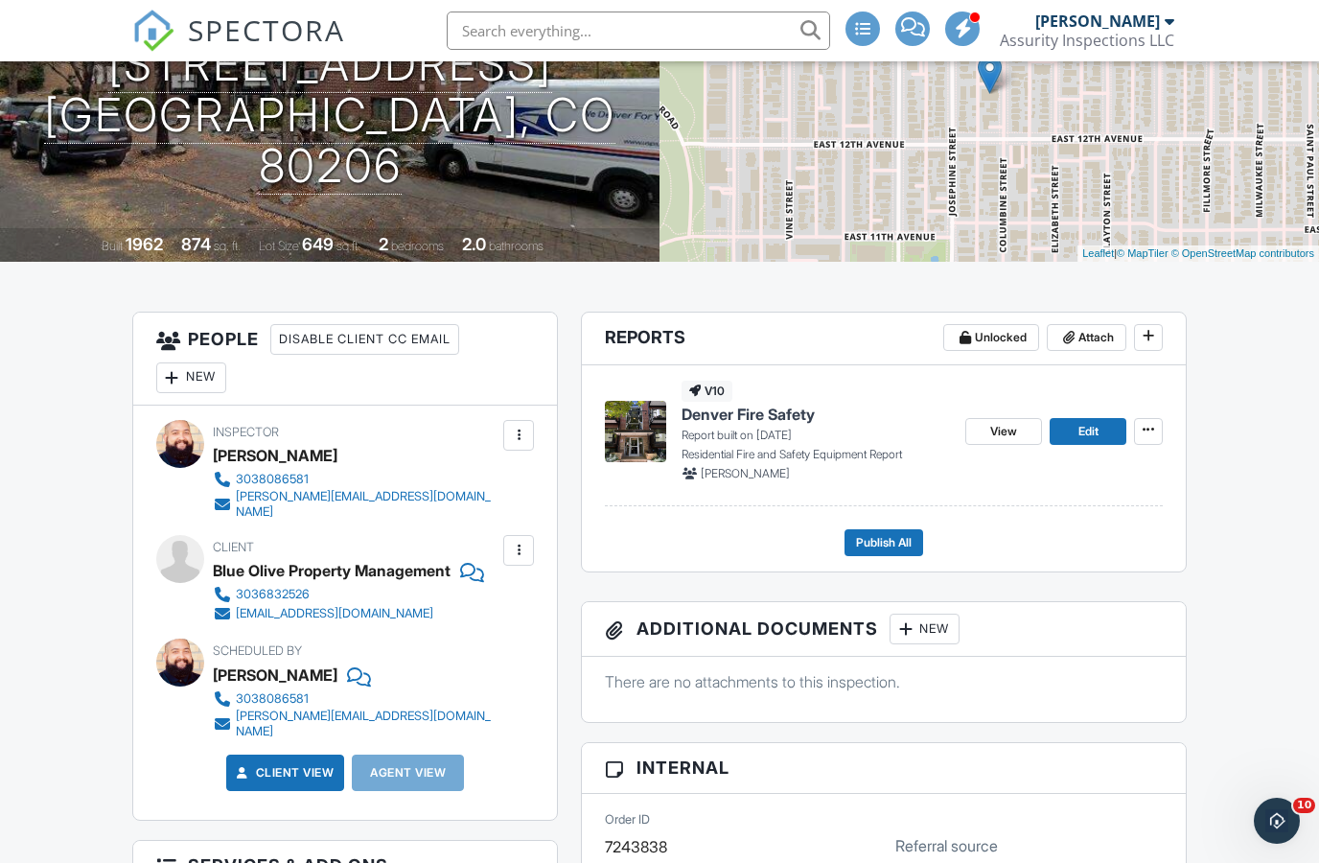
scroll to position [262, 0]
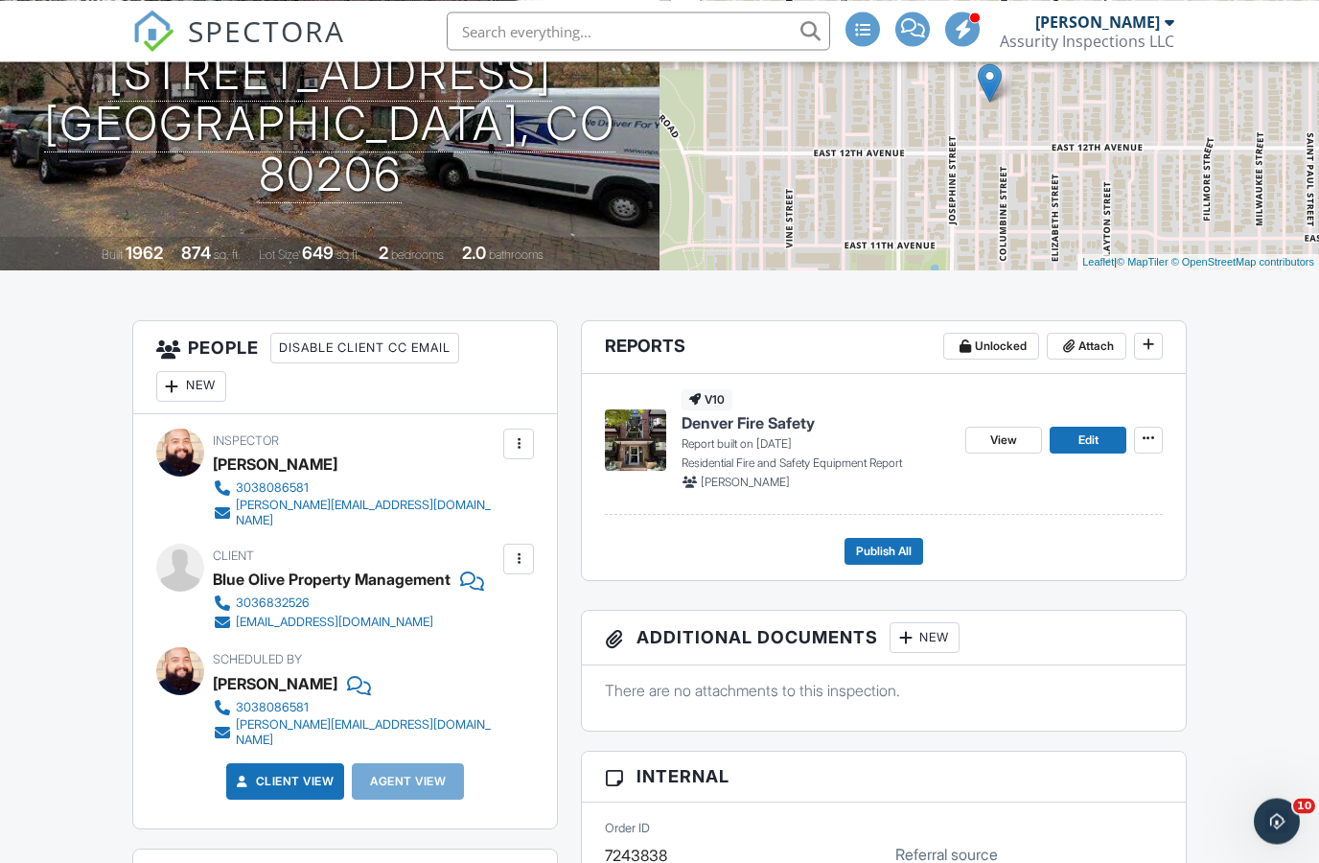
click at [1004, 437] on span "View" at bounding box center [1003, 439] width 27 height 19
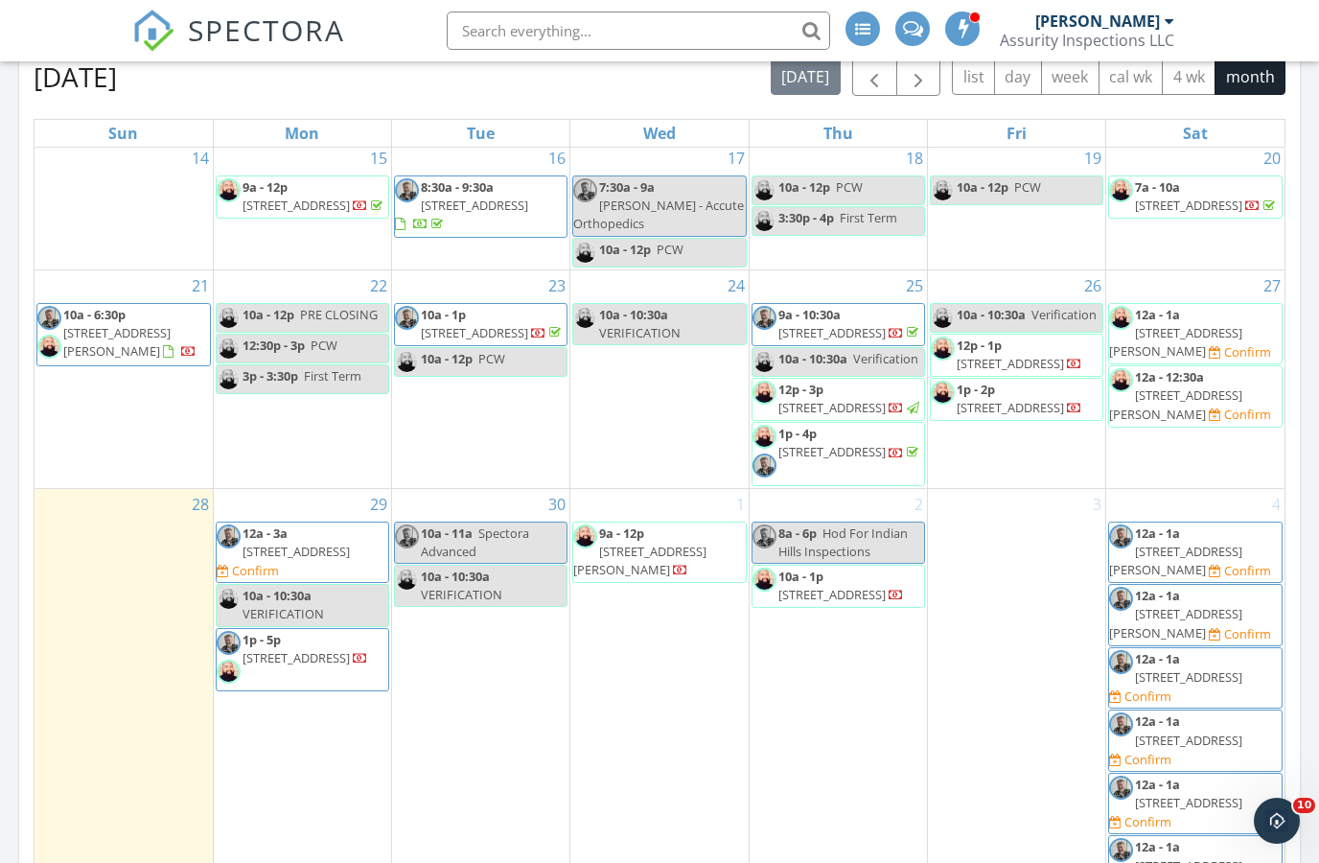
scroll to position [607, 0]
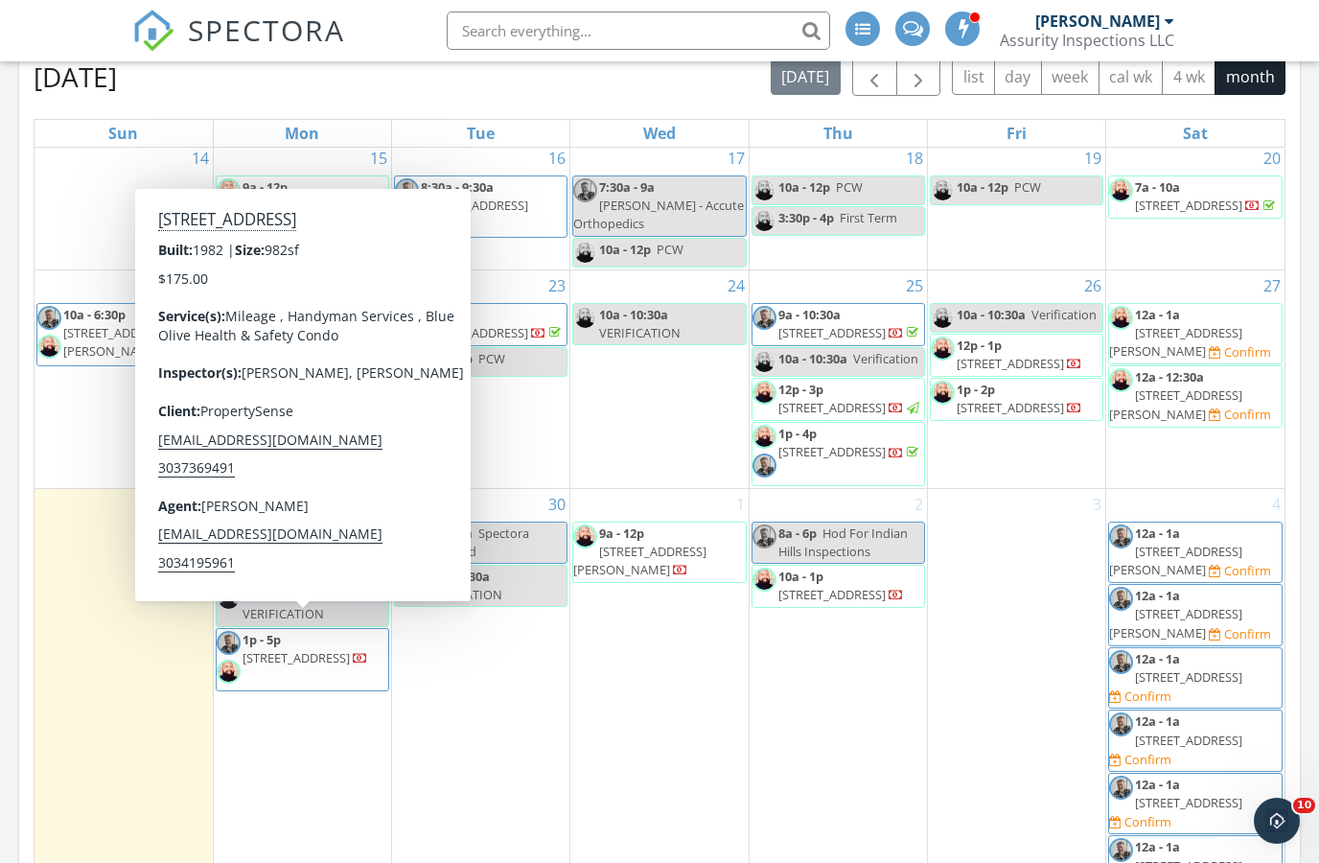
click at [323, 649] on span "[STREET_ADDRESS]" at bounding box center [295, 657] width 107 height 17
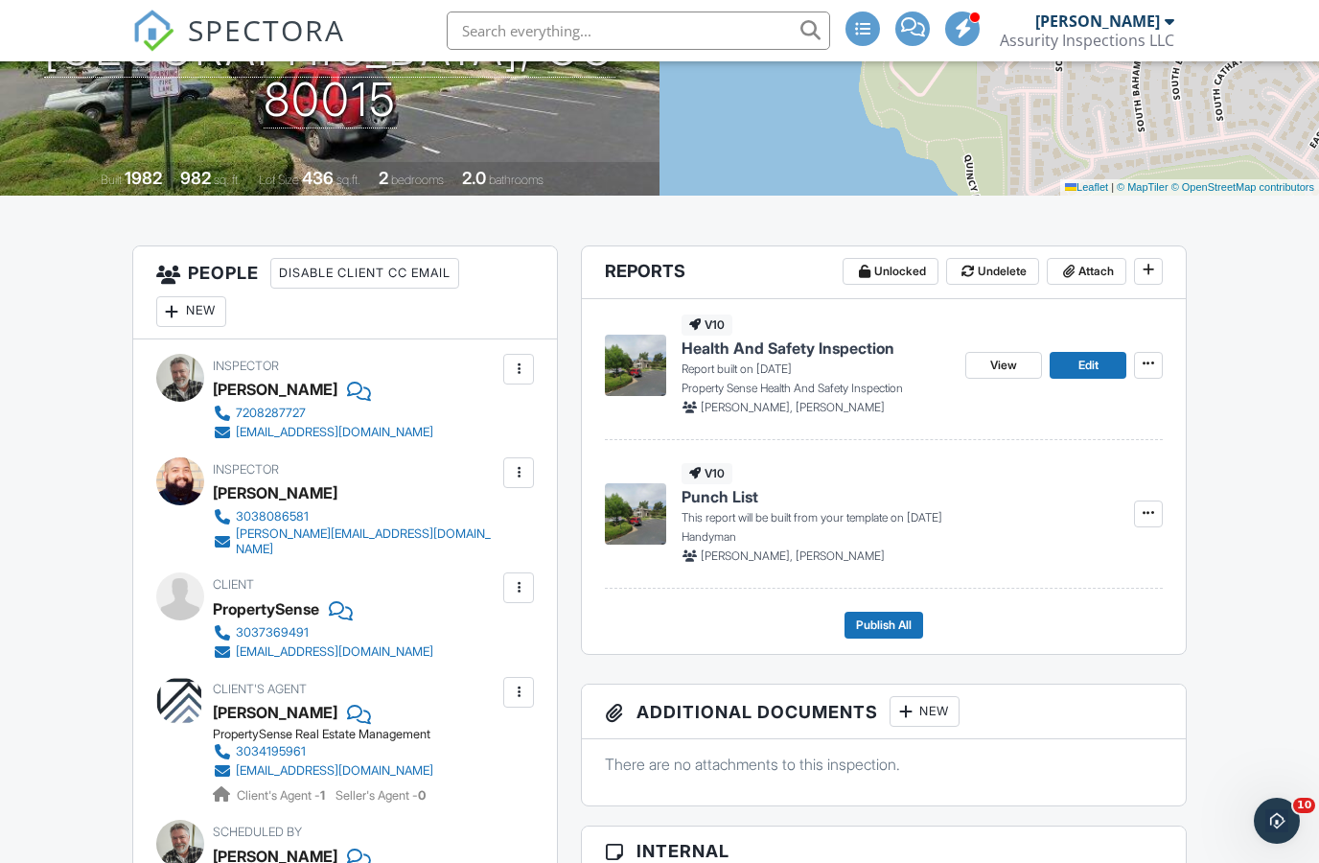
scroll to position [351, 0]
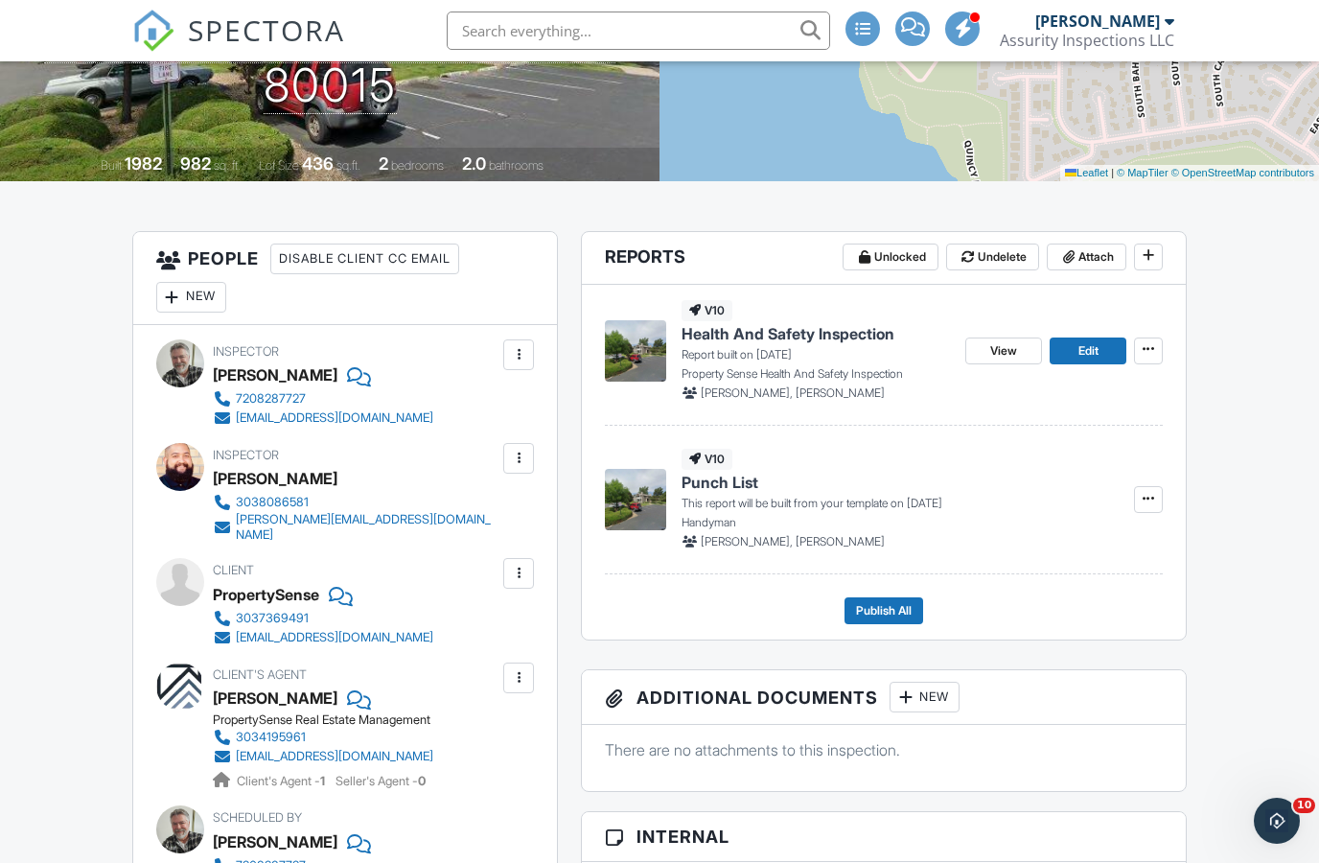
click at [283, 40] on span "SPECTORA" at bounding box center [266, 30] width 157 height 40
